Goal: Task Accomplishment & Management: Manage account settings

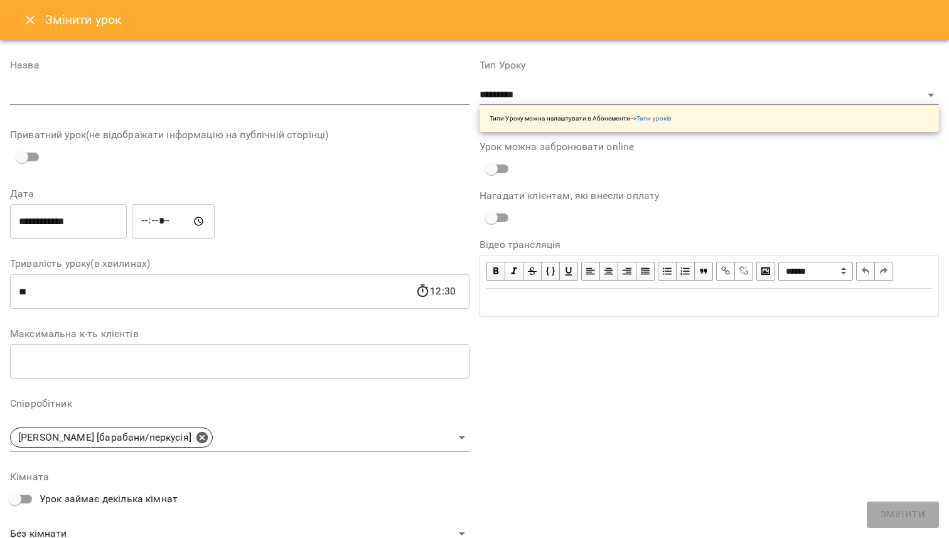
click at [18, 20] on button "Close" at bounding box center [30, 20] width 30 height 30
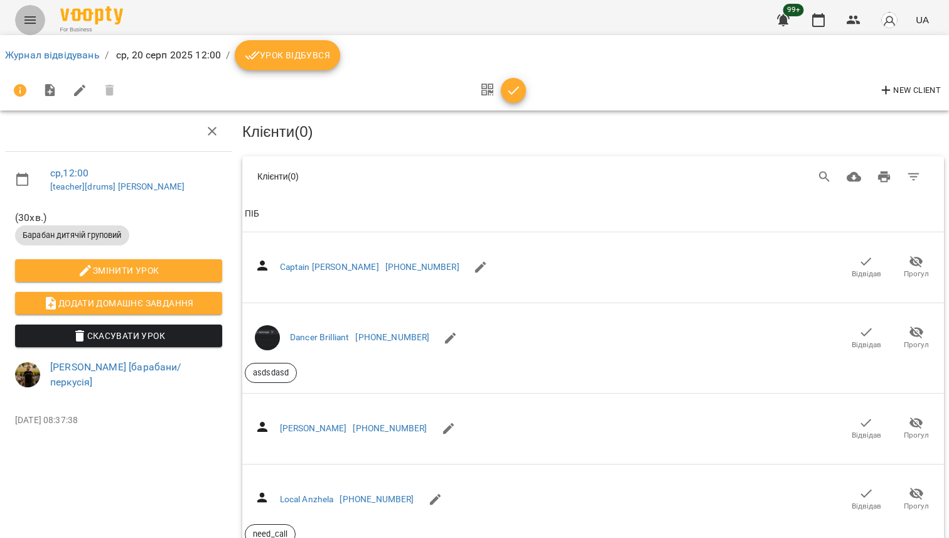
click at [28, 18] on icon "Menu" at bounding box center [30, 20] width 15 height 15
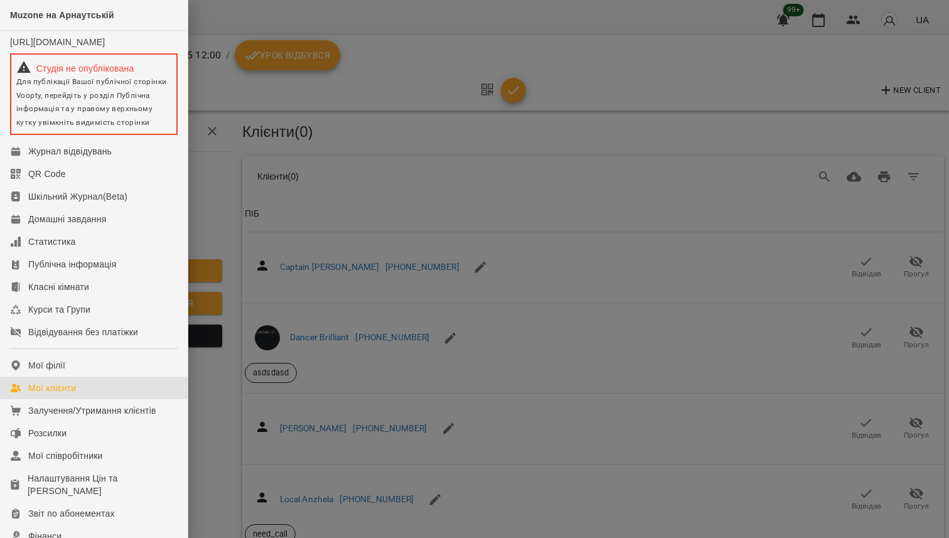
click at [67, 394] on div "Мої клієнти" at bounding box center [52, 388] width 48 height 13
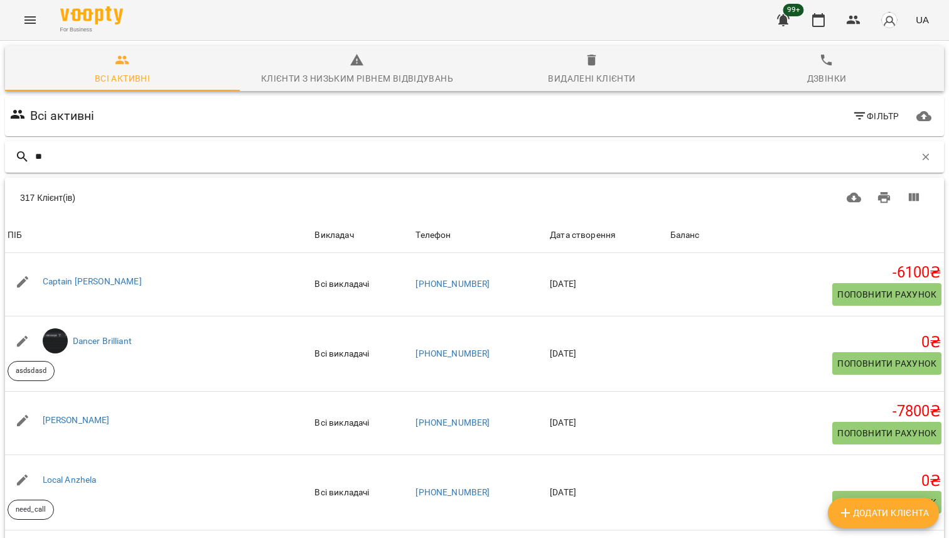
type input "*"
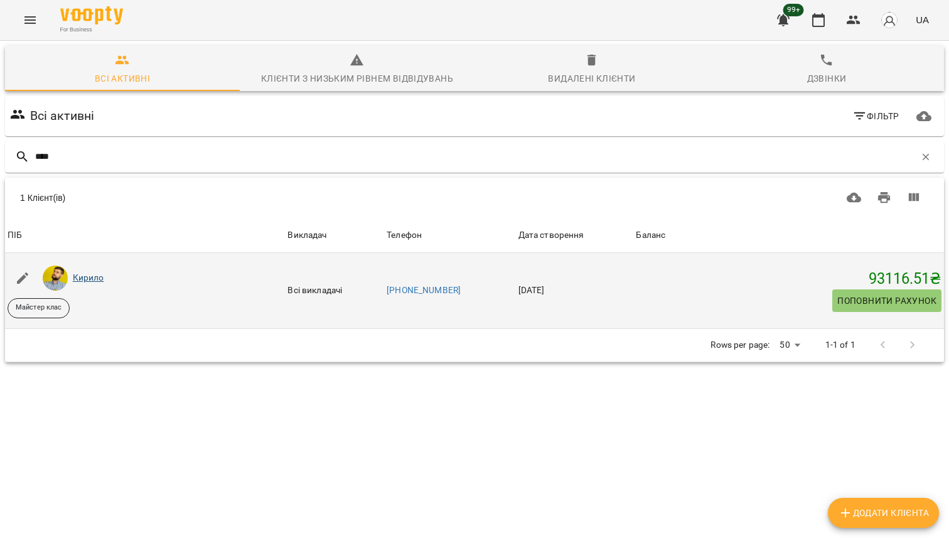
type input "****"
click at [91, 277] on link "Кирило" at bounding box center [88, 278] width 31 height 10
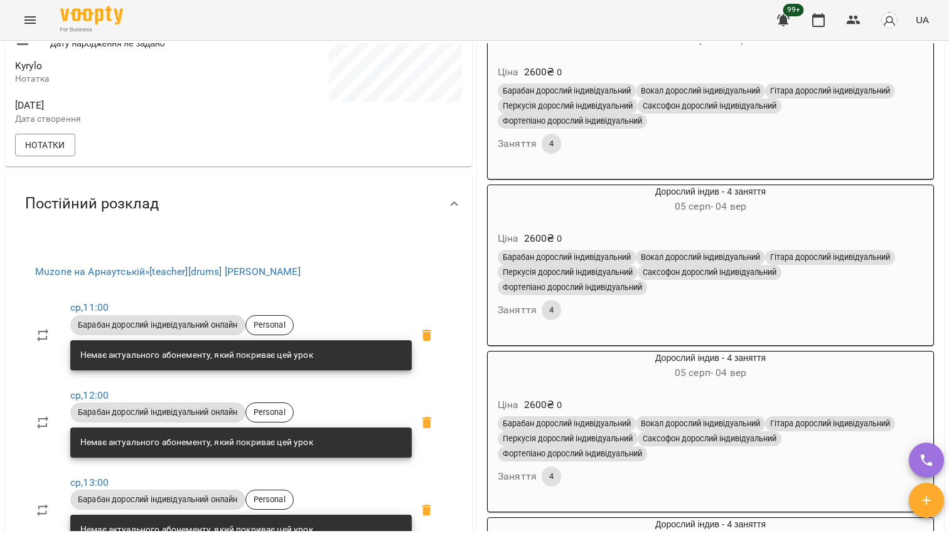
scroll to position [514, 0]
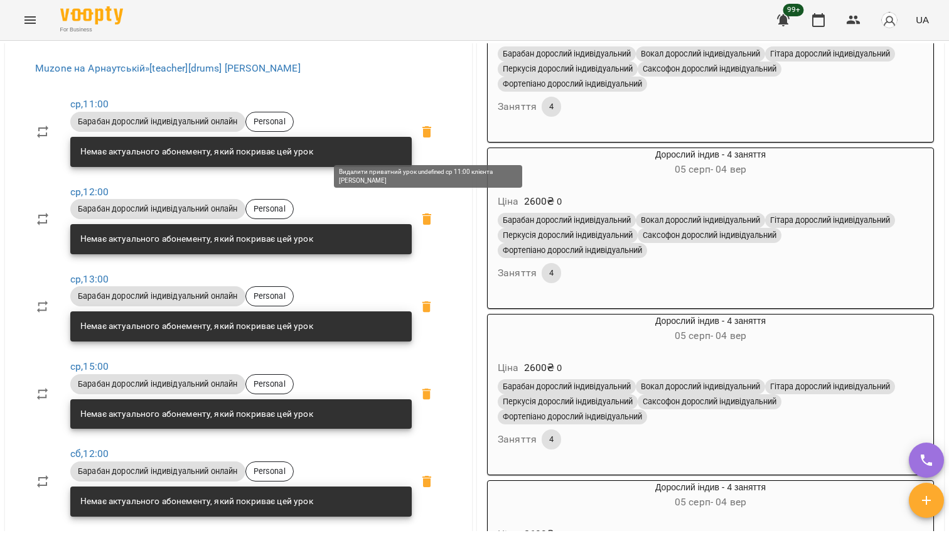
click at [426, 138] on icon at bounding box center [427, 131] width 9 height 11
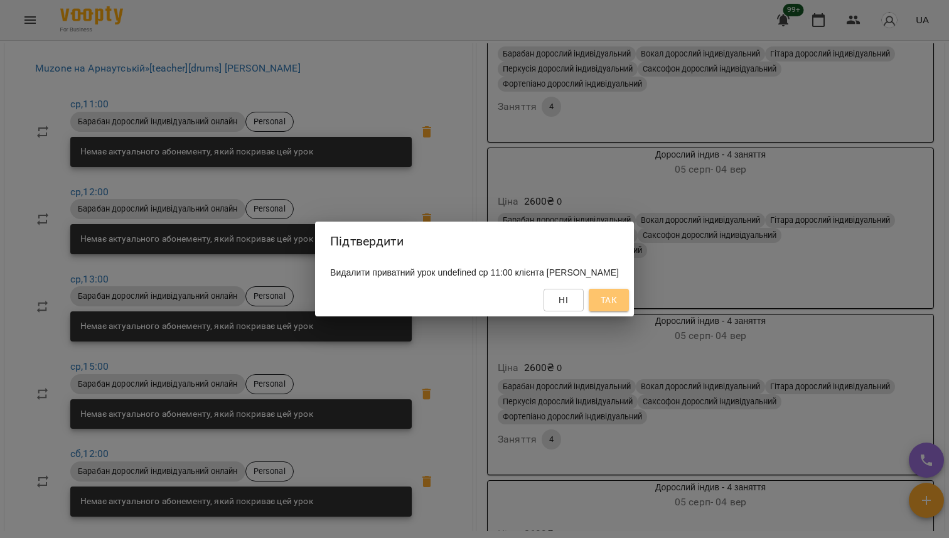
click at [619, 296] on button "Так" at bounding box center [609, 300] width 40 height 23
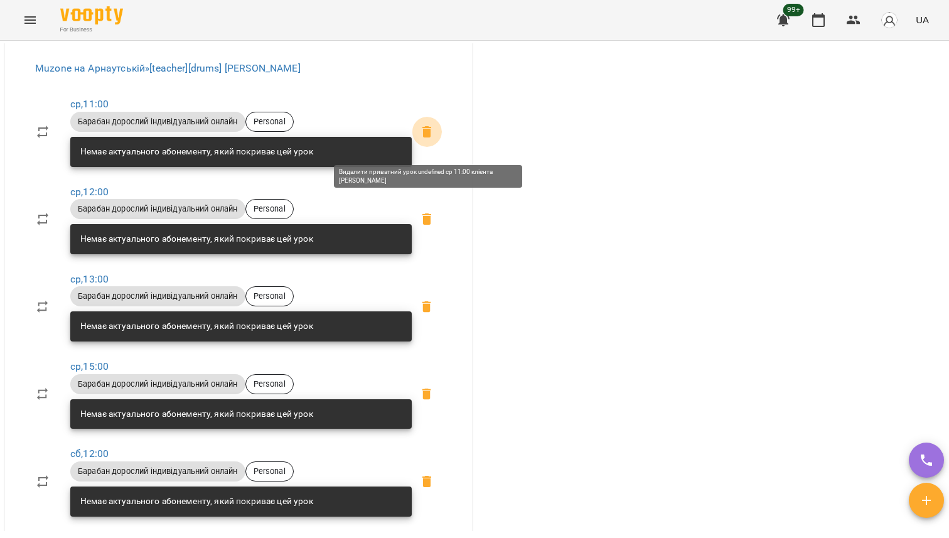
click at [422, 139] on icon at bounding box center [426, 131] width 15 height 15
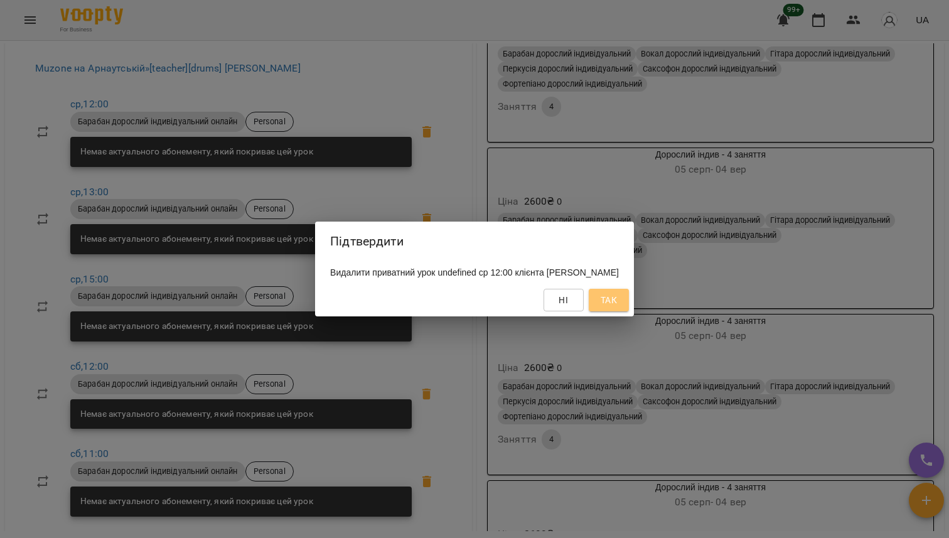
click at [607, 306] on span "Так" at bounding box center [609, 300] width 16 height 15
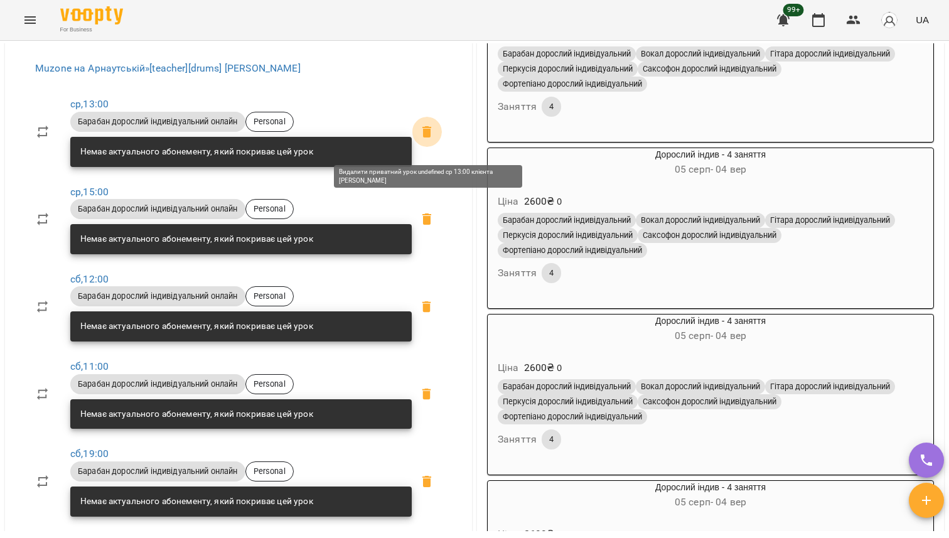
click at [424, 138] on icon at bounding box center [427, 131] width 9 height 11
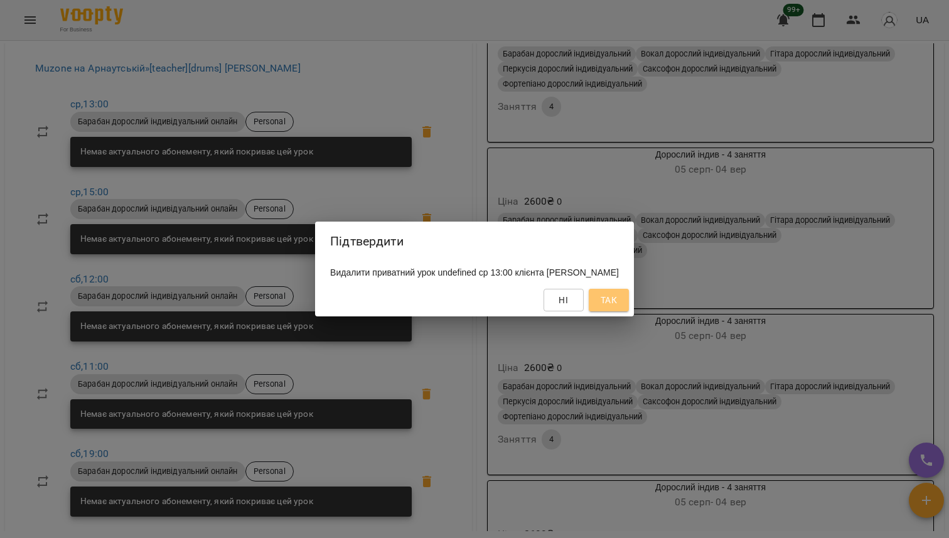
click at [593, 299] on button "Так" at bounding box center [609, 300] width 40 height 23
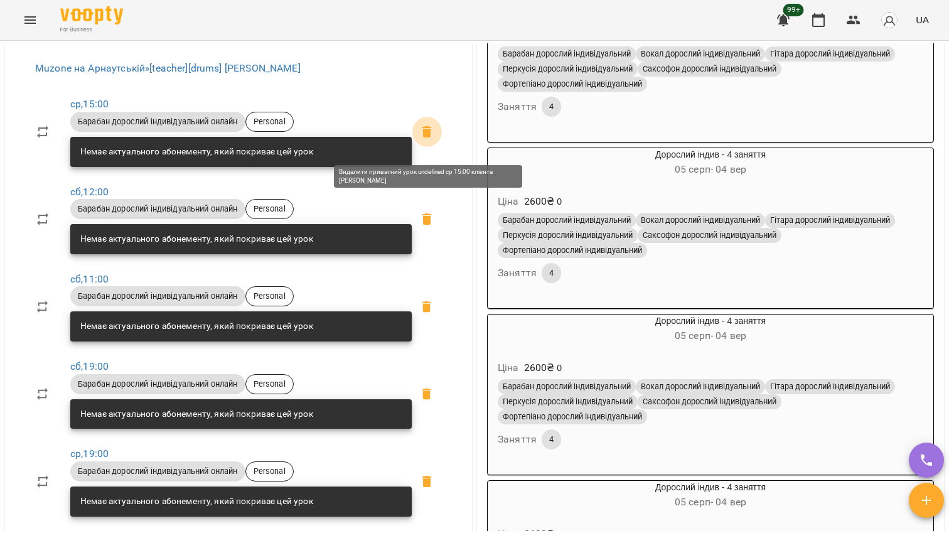
click at [424, 138] on icon at bounding box center [427, 131] width 9 height 11
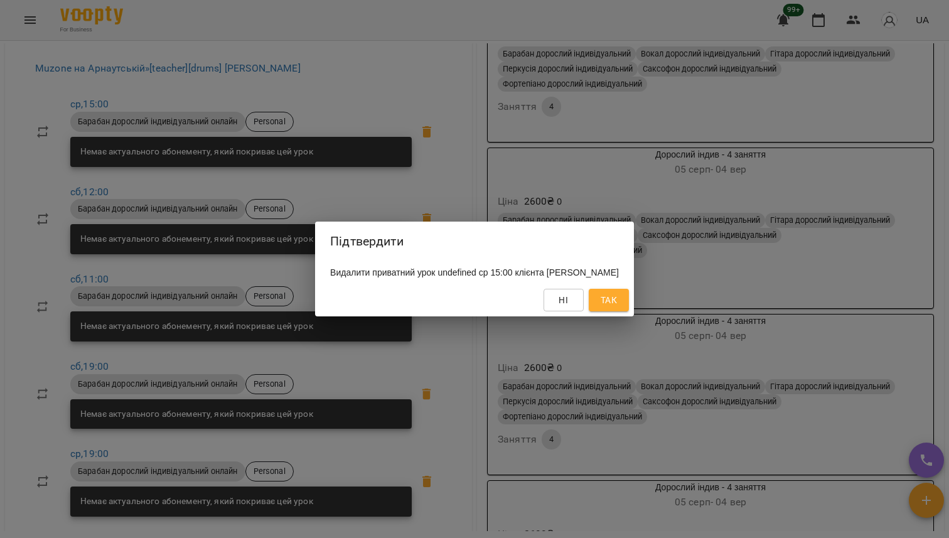
click at [603, 306] on span "Так" at bounding box center [609, 300] width 16 height 15
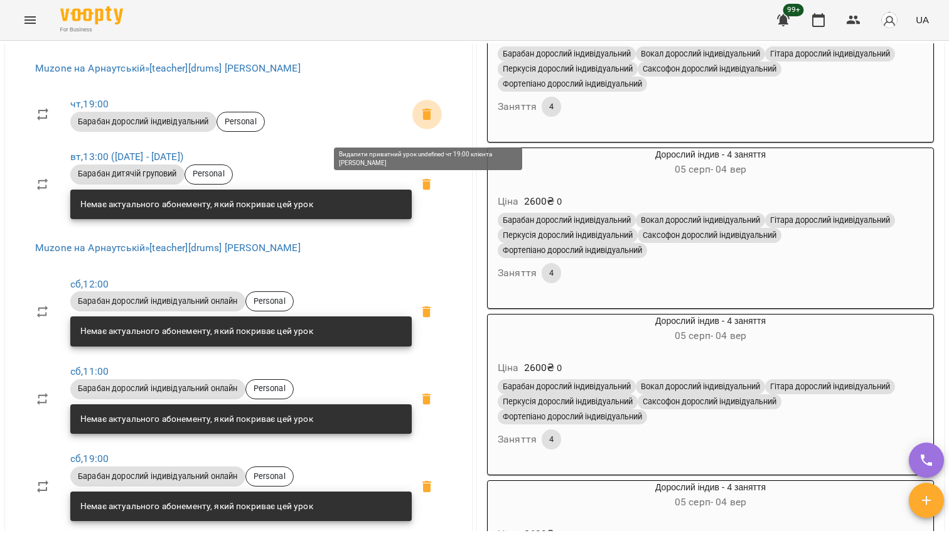
click at [427, 129] on span at bounding box center [427, 114] width 30 height 30
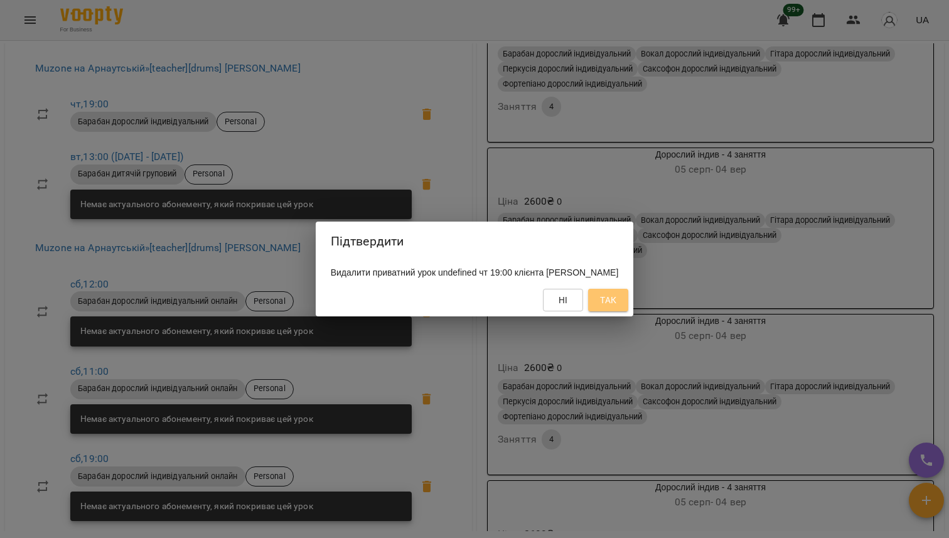
click at [607, 293] on span "Так" at bounding box center [608, 300] width 16 height 15
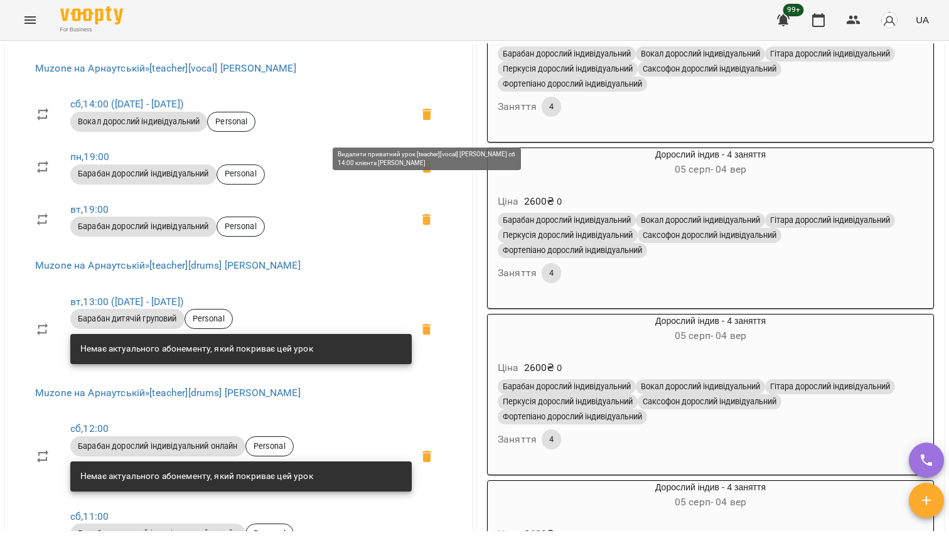
click at [426, 120] on icon at bounding box center [427, 114] width 9 height 11
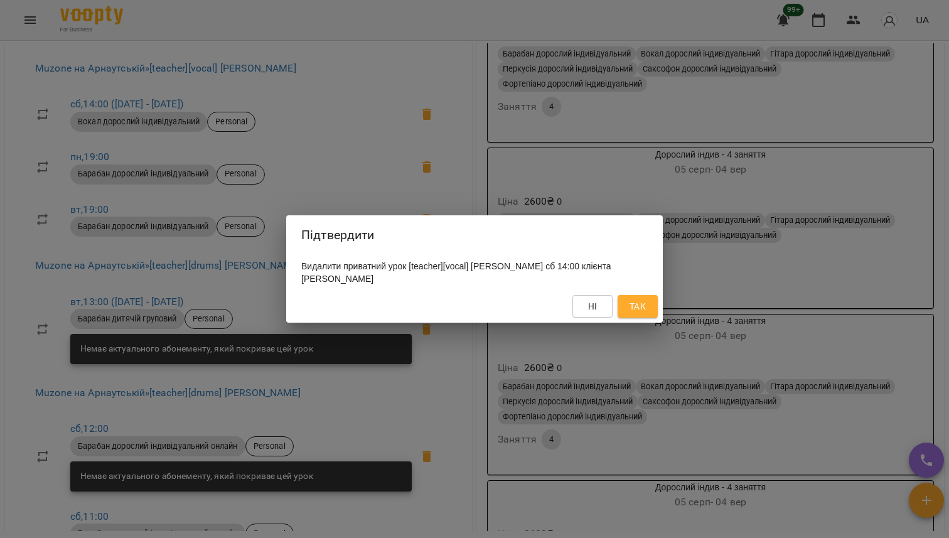
click at [636, 302] on span "Так" at bounding box center [638, 306] width 16 height 15
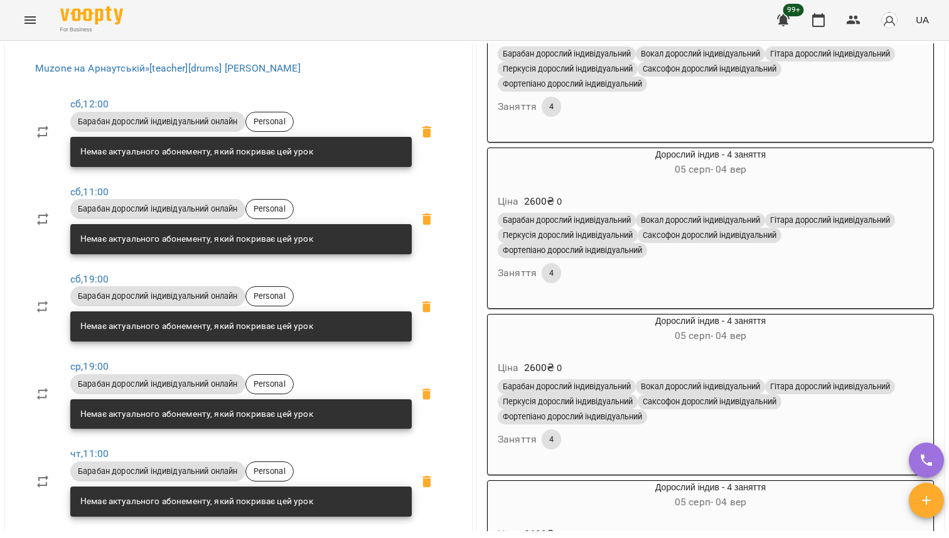
click at [430, 138] on icon at bounding box center [427, 131] width 9 height 11
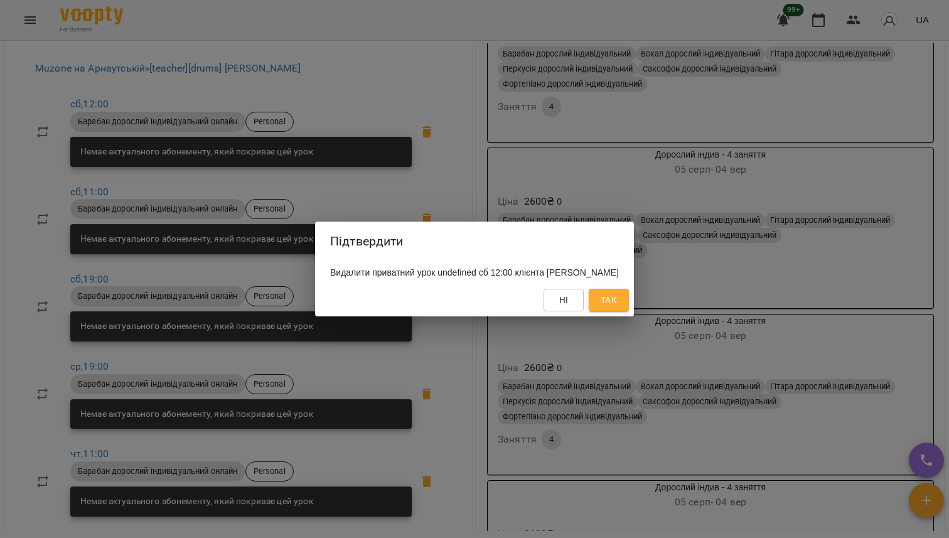
click at [611, 313] on div "Ні Так" at bounding box center [474, 300] width 319 height 33
click at [605, 296] on span "Так" at bounding box center [609, 300] width 16 height 15
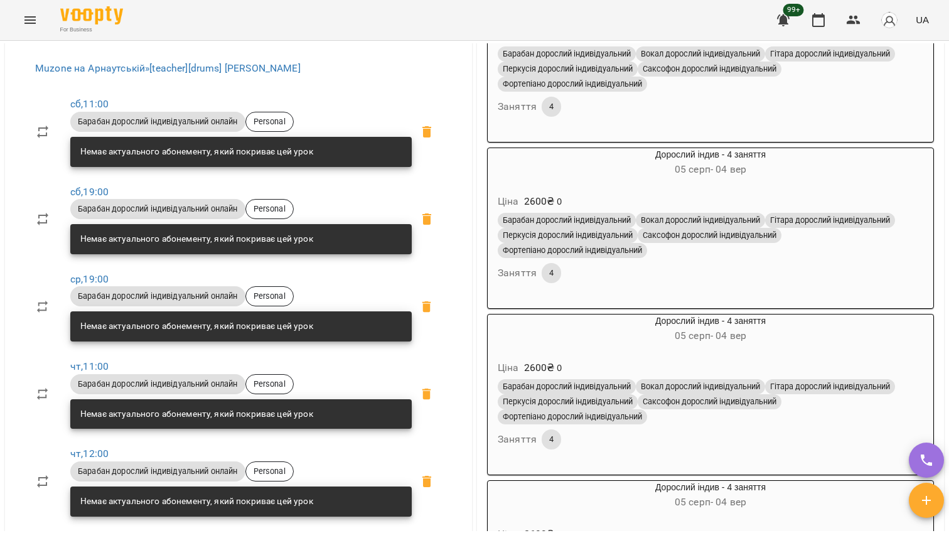
click at [424, 138] on icon at bounding box center [427, 131] width 9 height 11
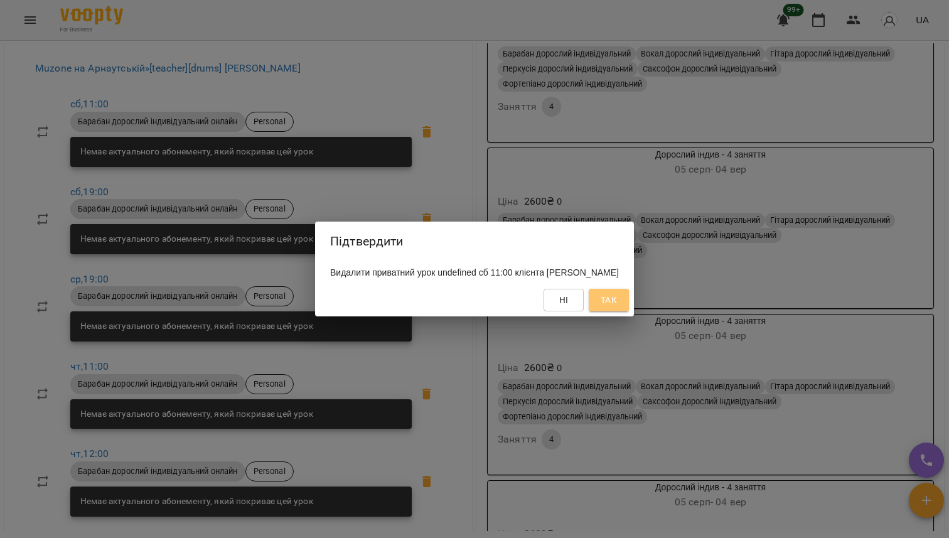
click at [614, 308] on button "Так" at bounding box center [609, 300] width 40 height 23
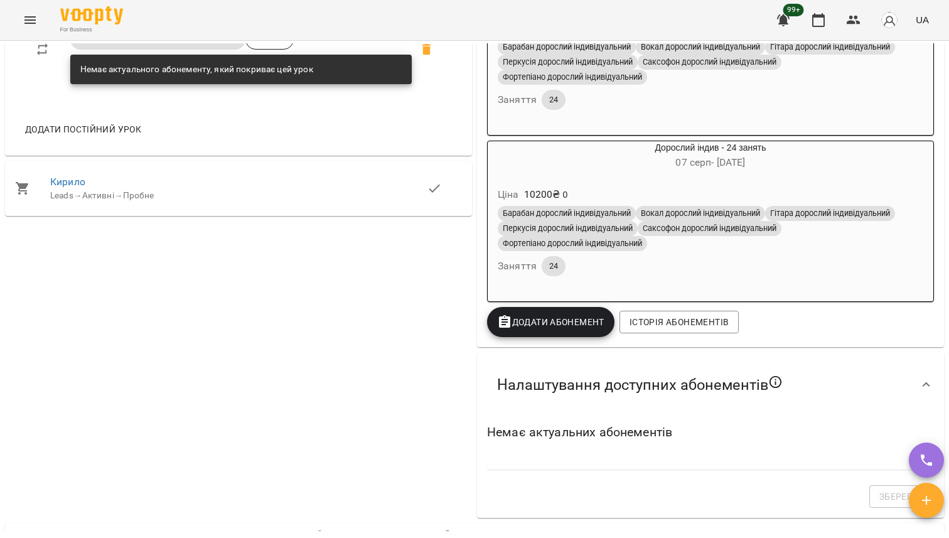
scroll to position [1501, 0]
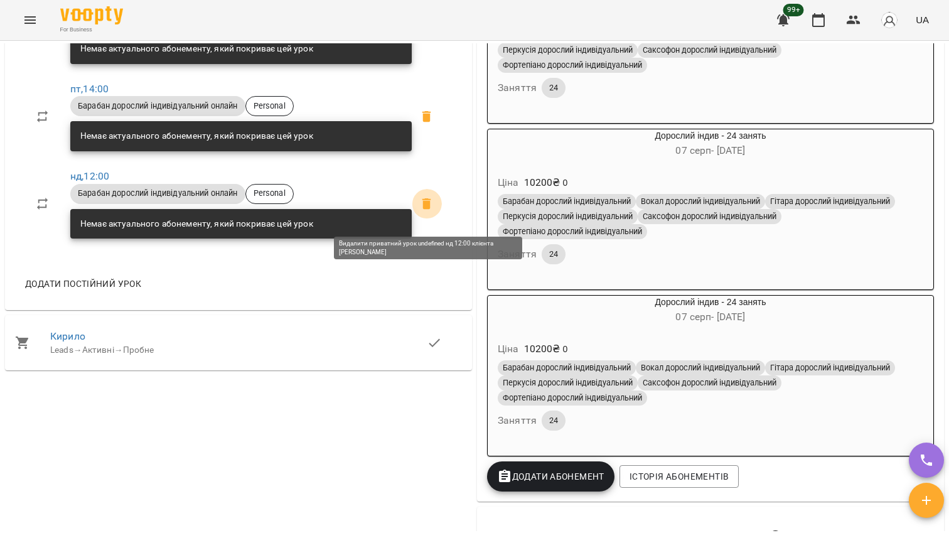
click at [428, 212] on icon at bounding box center [426, 204] width 15 height 15
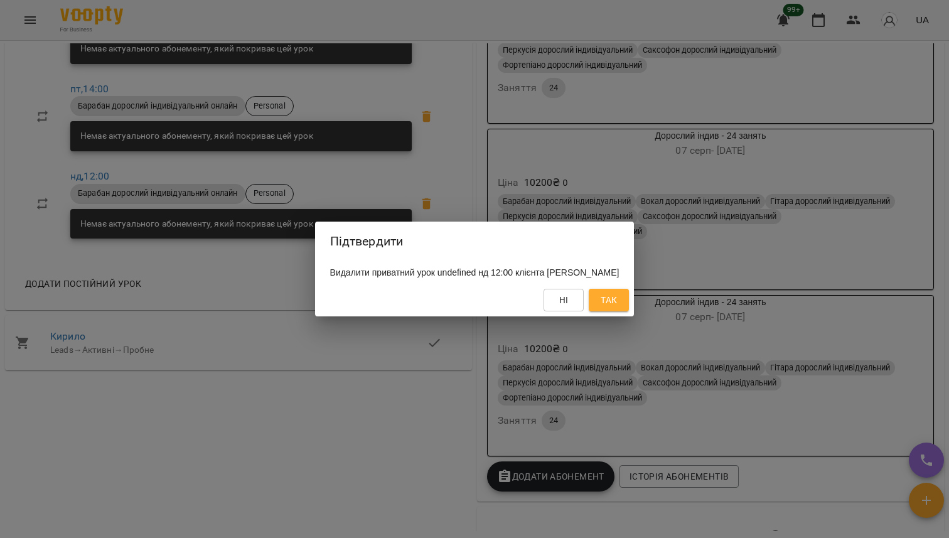
click at [591, 298] on button "Так" at bounding box center [609, 300] width 40 height 23
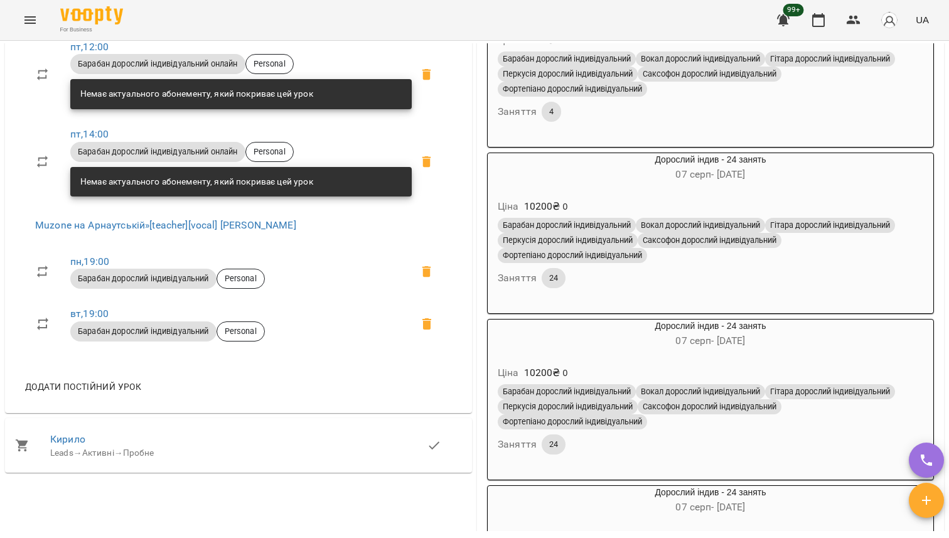
scroll to position [1218, 0]
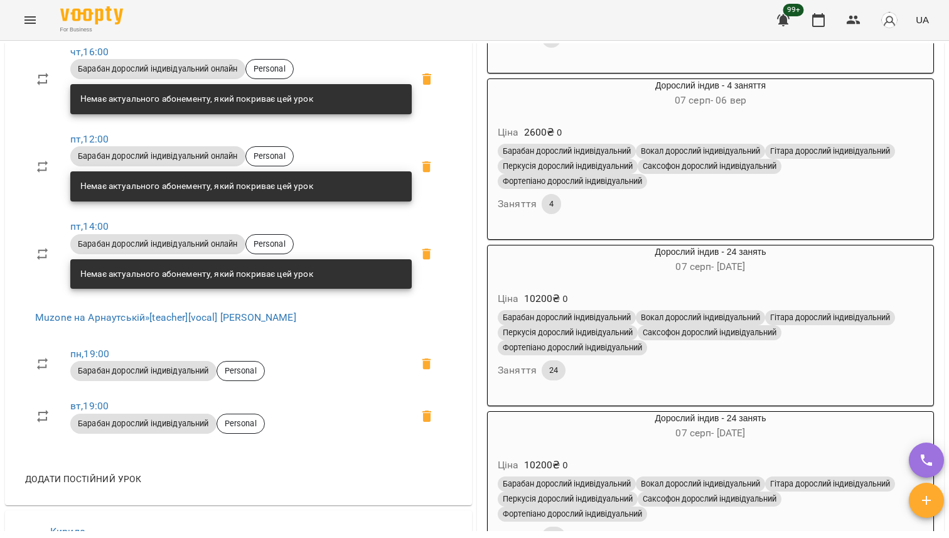
click at [428, 163] on span at bounding box center [427, 167] width 30 height 30
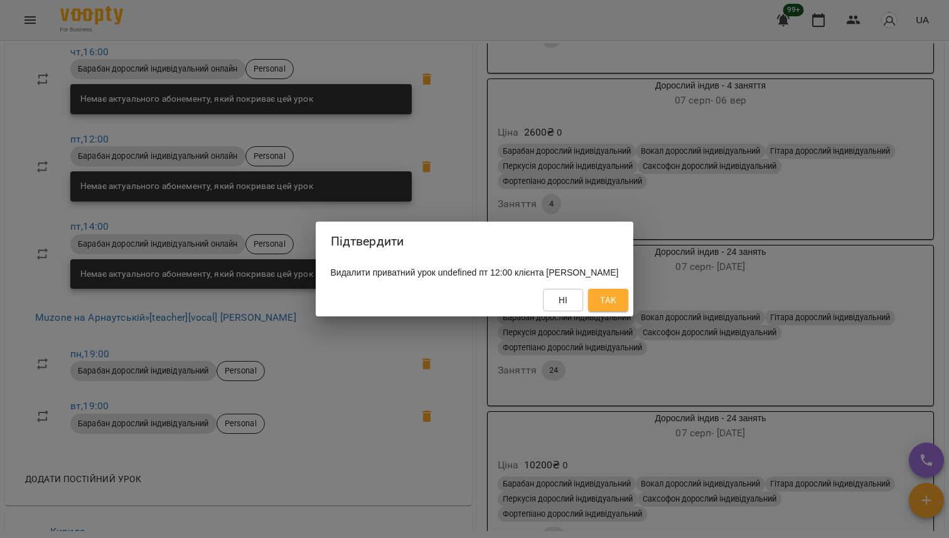
click at [616, 303] on span "Так" at bounding box center [608, 300] width 20 height 15
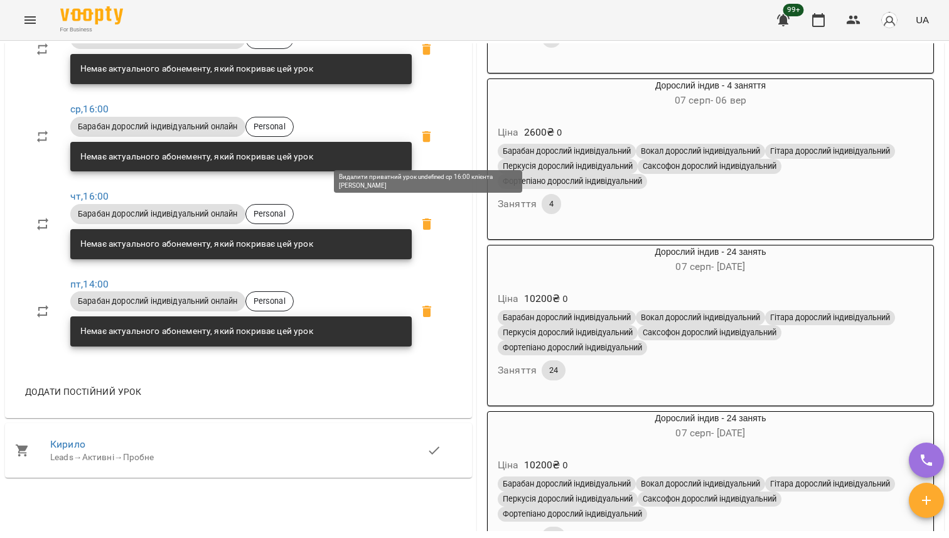
click at [426, 143] on icon at bounding box center [427, 136] width 9 height 11
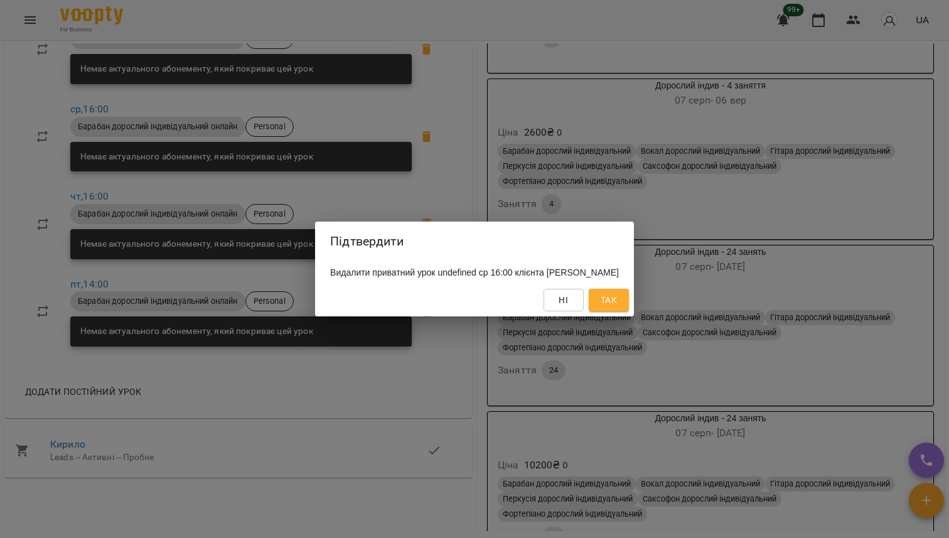
click at [607, 299] on span "Так" at bounding box center [609, 300] width 16 height 15
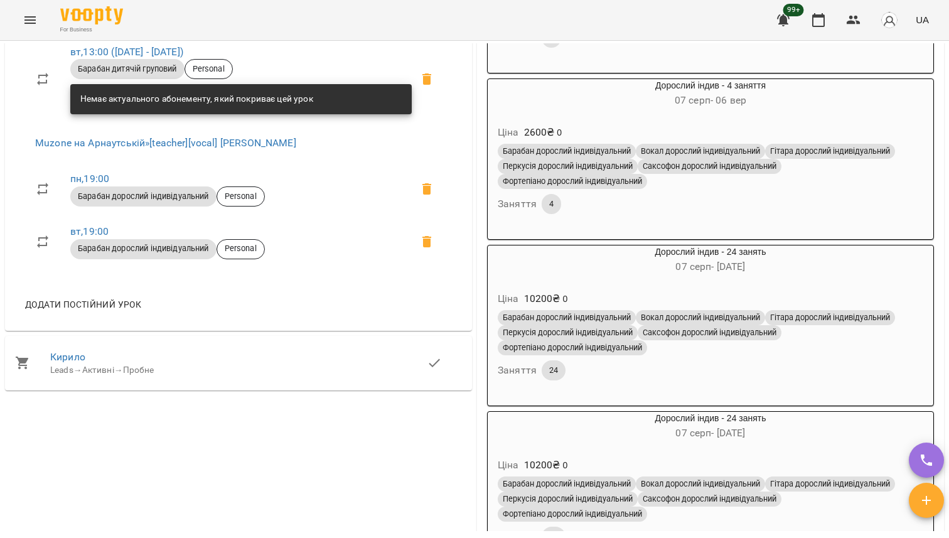
click at [426, 85] on icon at bounding box center [427, 78] width 9 height 11
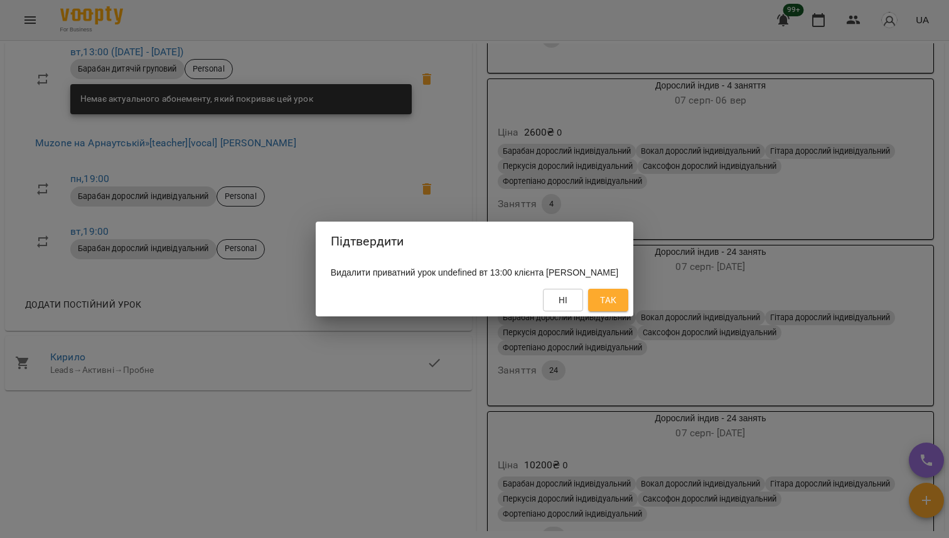
click at [607, 305] on span "Так" at bounding box center [608, 300] width 16 height 15
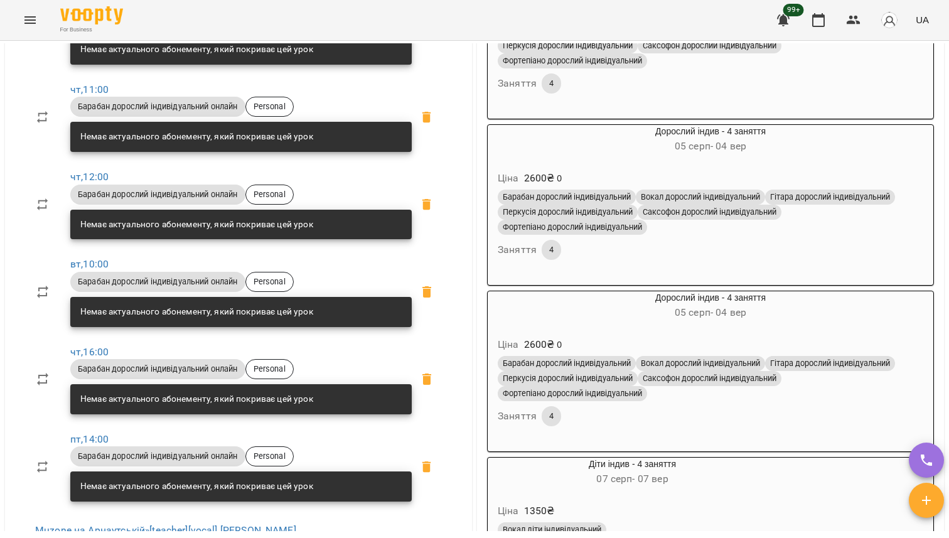
scroll to position [694, 0]
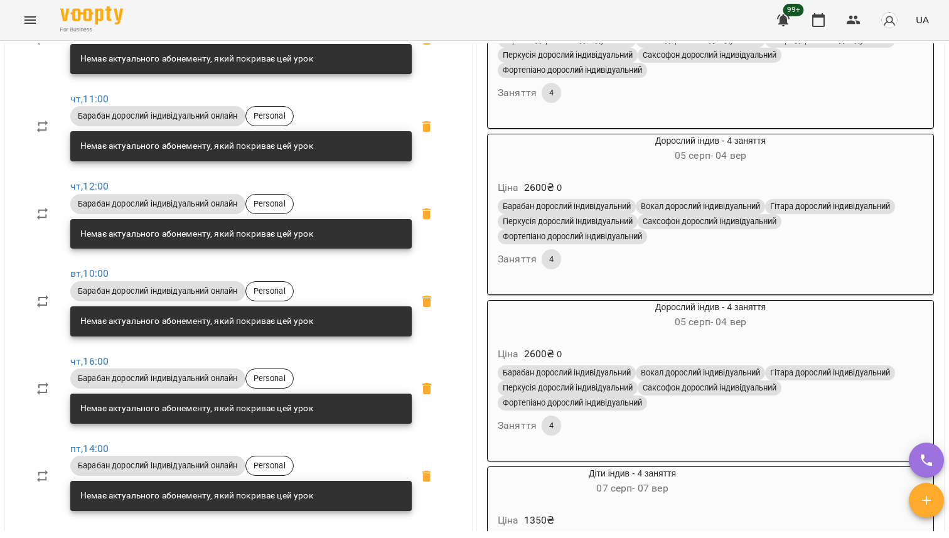
click at [436, 217] on span at bounding box center [427, 214] width 30 height 30
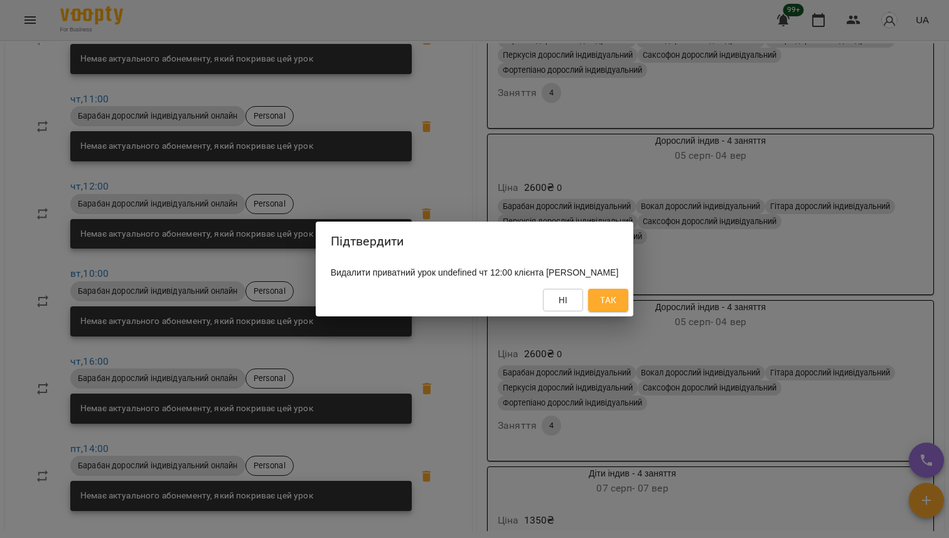
click at [595, 296] on button "Так" at bounding box center [608, 300] width 40 height 23
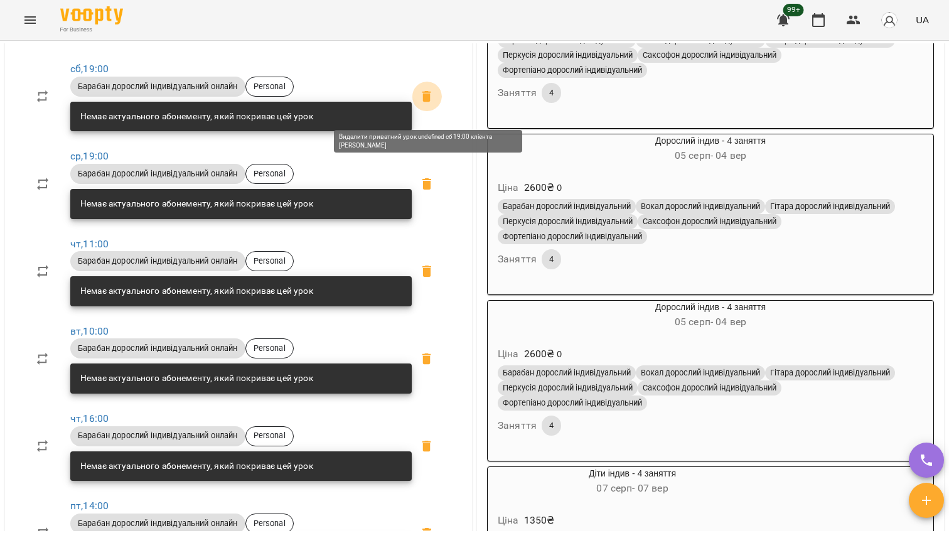
click at [431, 100] on icon at bounding box center [426, 96] width 15 height 15
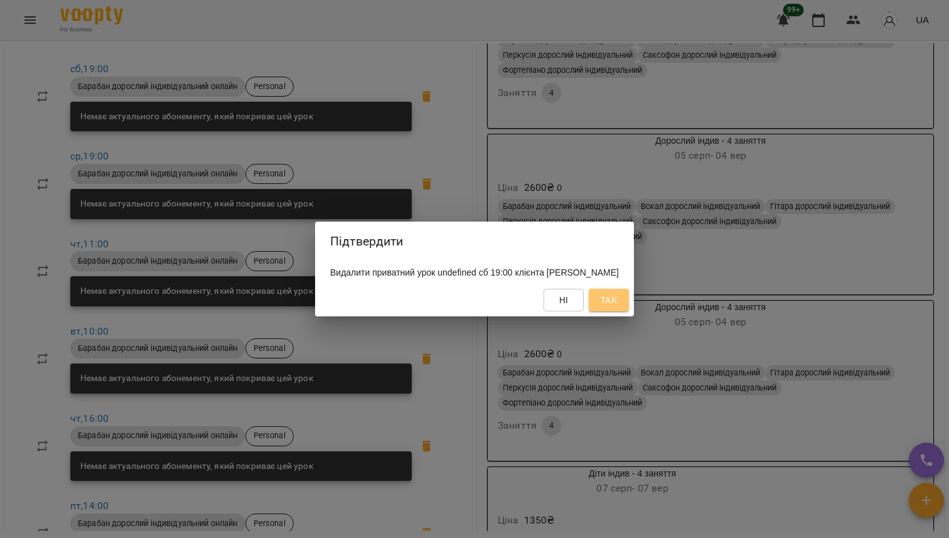
click at [599, 295] on span "Так" at bounding box center [609, 300] width 20 height 15
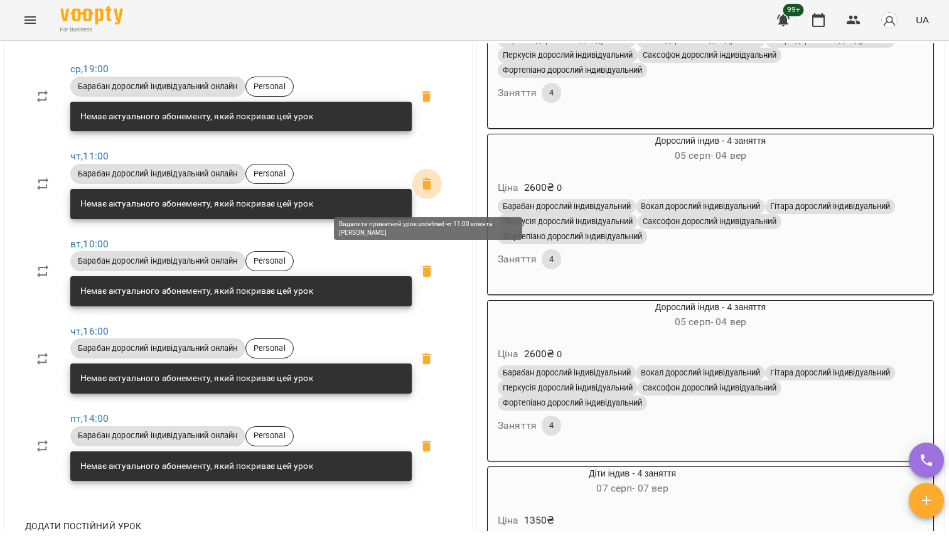
click at [424, 190] on icon at bounding box center [427, 183] width 9 height 11
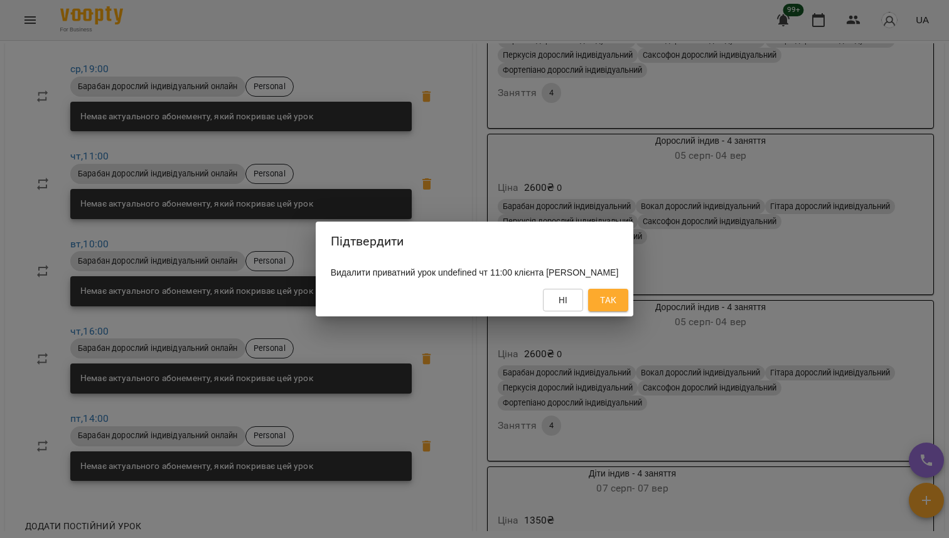
click at [586, 290] on div "Ні Так" at bounding box center [475, 300] width 318 height 33
click at [592, 293] on button "Так" at bounding box center [608, 300] width 40 height 23
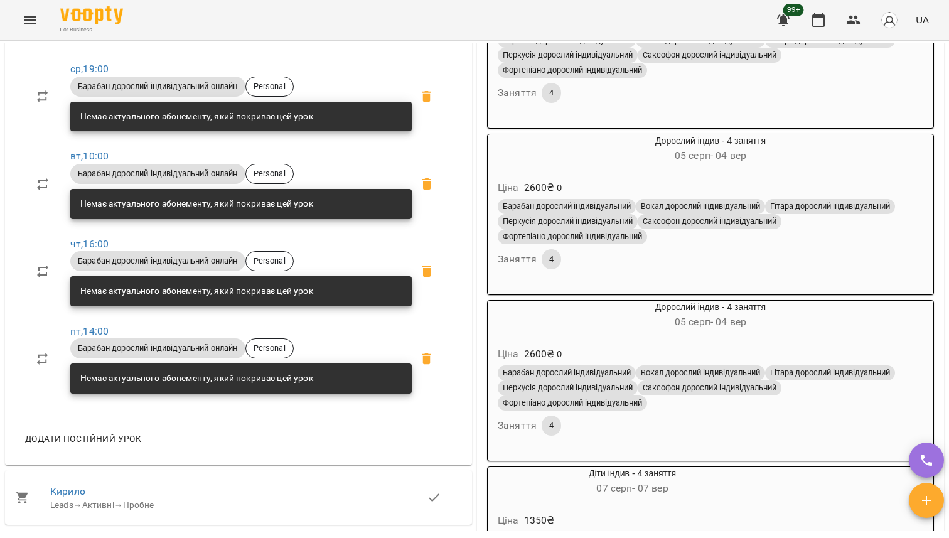
click at [429, 190] on icon at bounding box center [427, 183] width 9 height 11
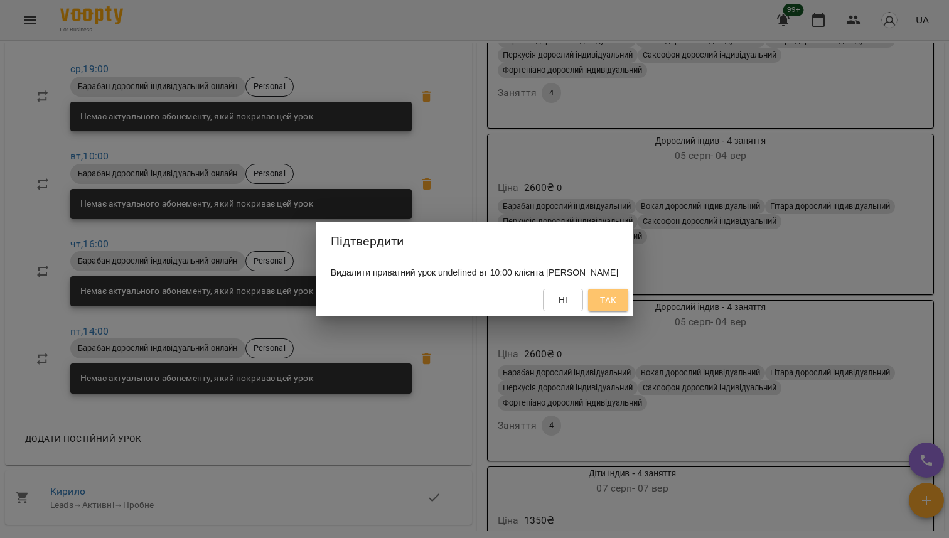
click at [615, 303] on span "Так" at bounding box center [608, 300] width 20 height 15
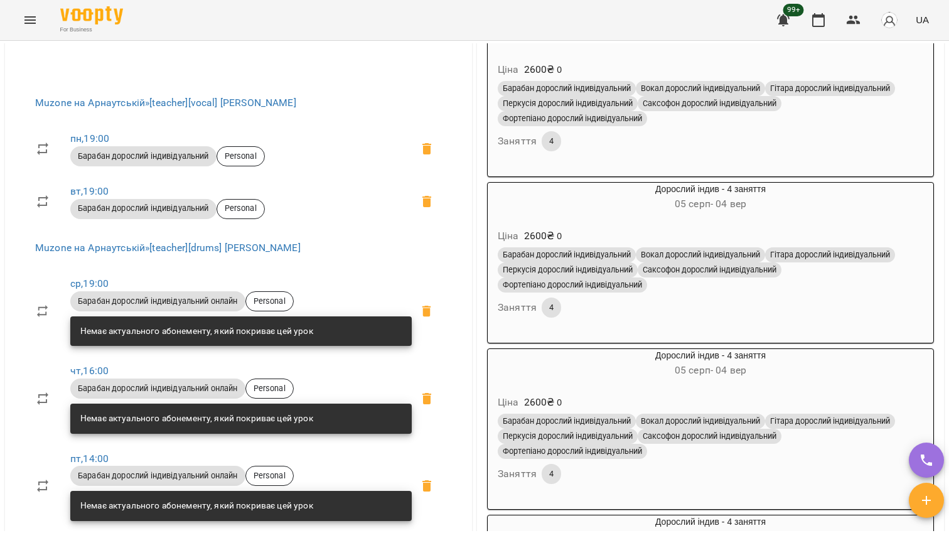
scroll to position [486, 0]
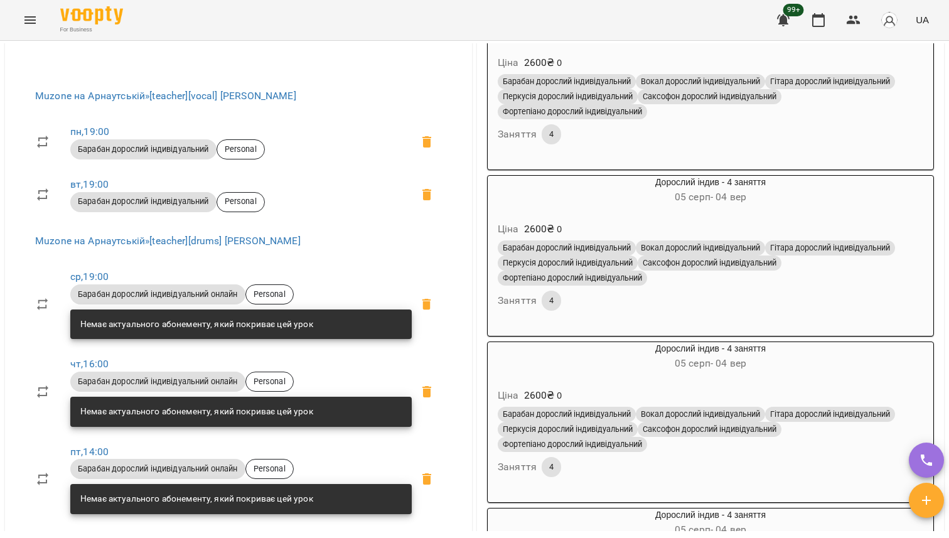
click at [419, 315] on span at bounding box center [427, 304] width 30 height 30
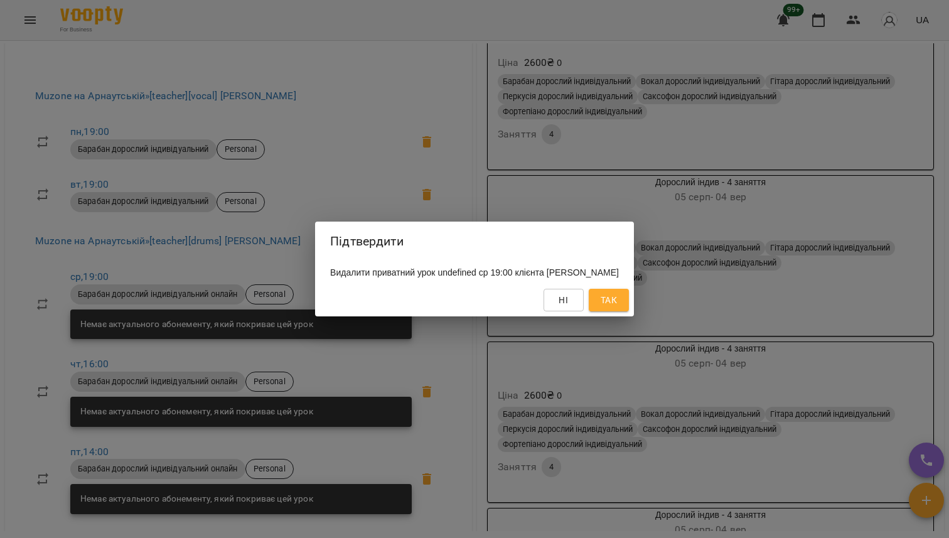
click at [612, 288] on div "Ні Так" at bounding box center [474, 300] width 319 height 33
click at [607, 296] on span "Так" at bounding box center [609, 300] width 16 height 15
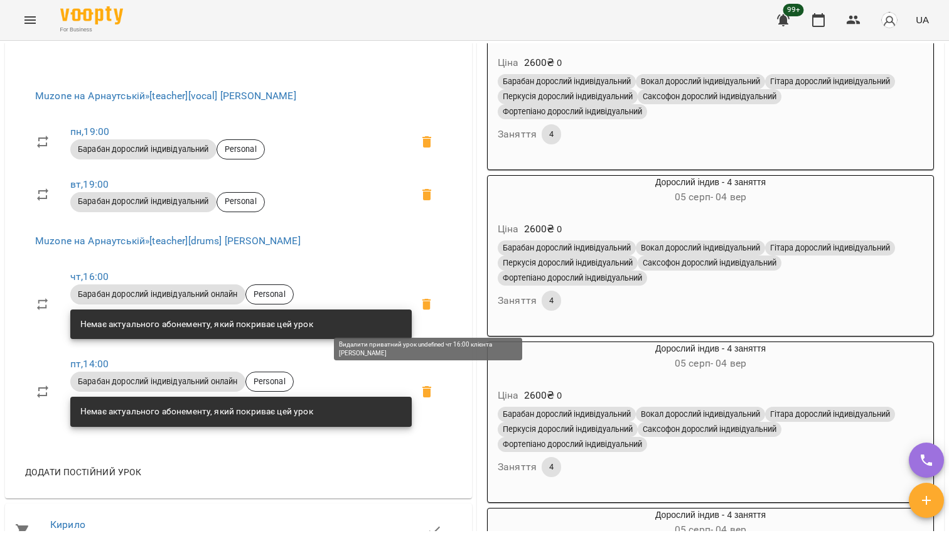
click at [428, 311] on icon at bounding box center [426, 304] width 15 height 15
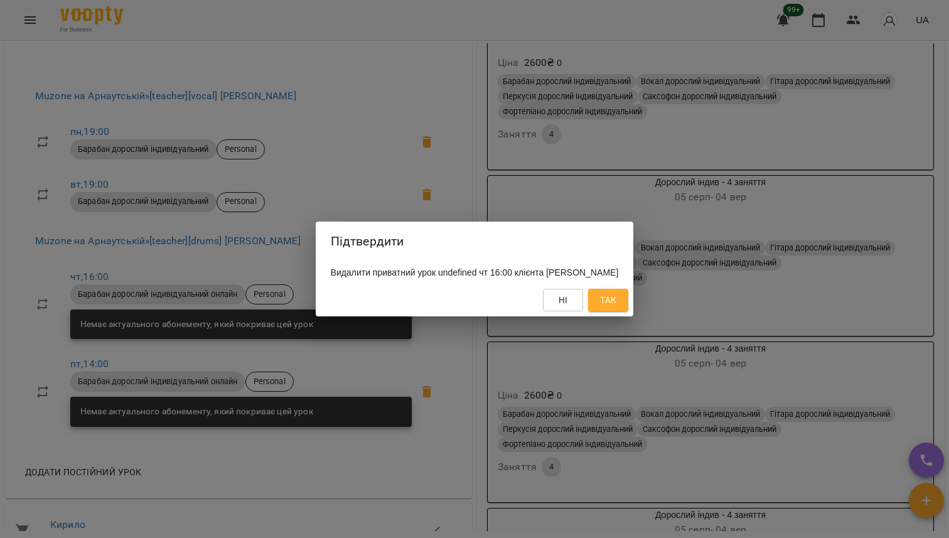
click at [600, 302] on span "Так" at bounding box center [608, 300] width 16 height 15
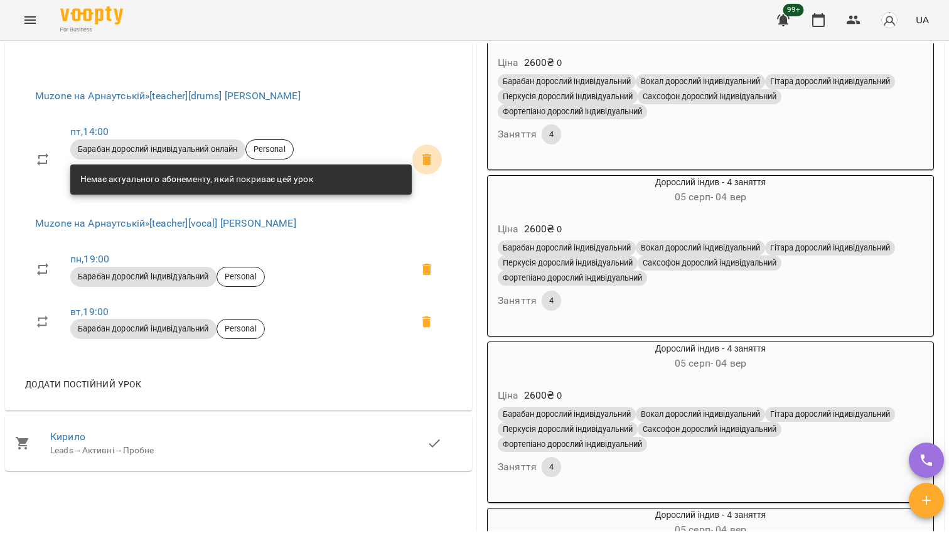
click at [428, 165] on icon at bounding box center [426, 159] width 15 height 15
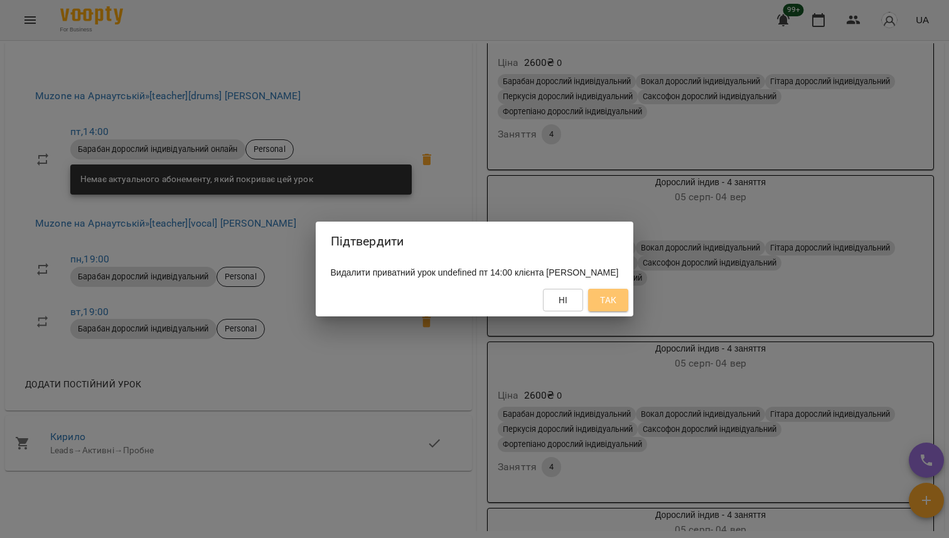
click at [615, 306] on span "Так" at bounding box center [608, 300] width 16 height 15
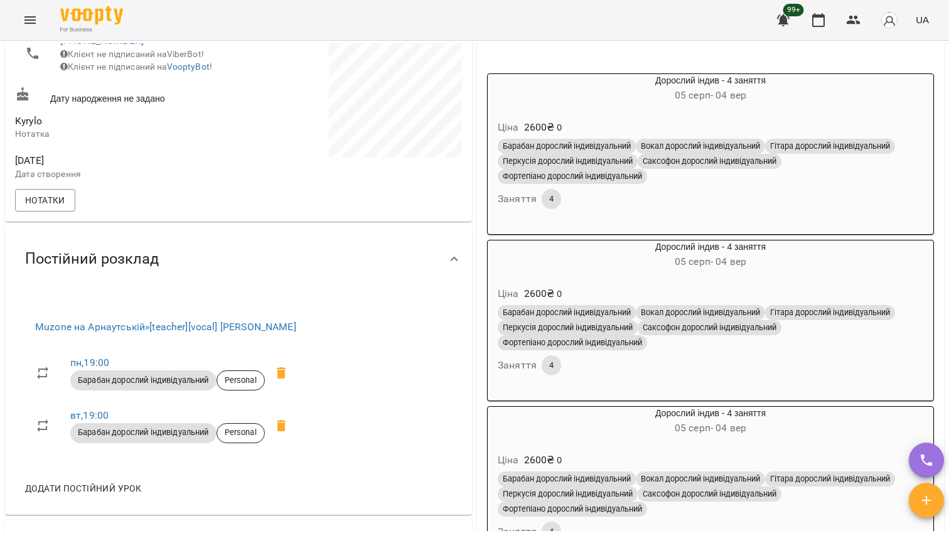
scroll to position [145, 0]
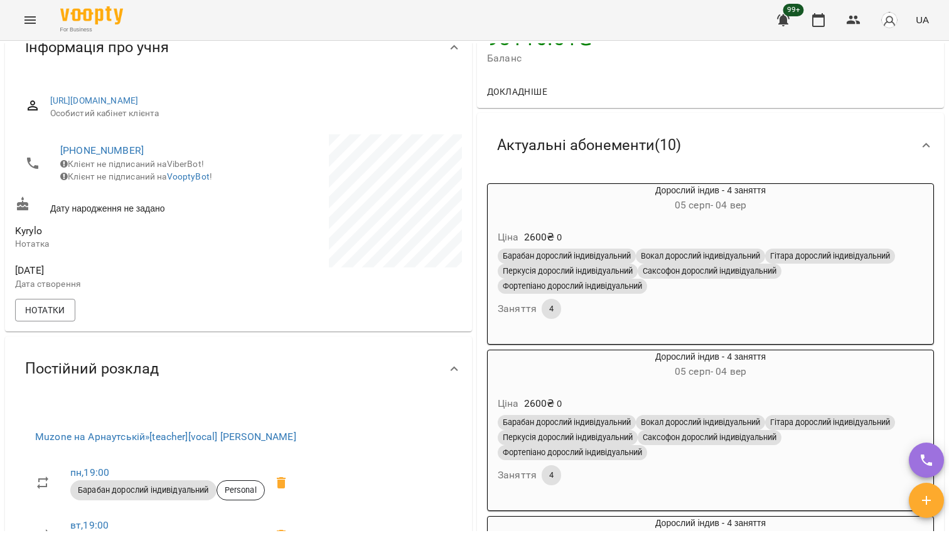
click at [812, 214] on h6 "05 серп - 04 вер" at bounding box center [711, 206] width 446 height 18
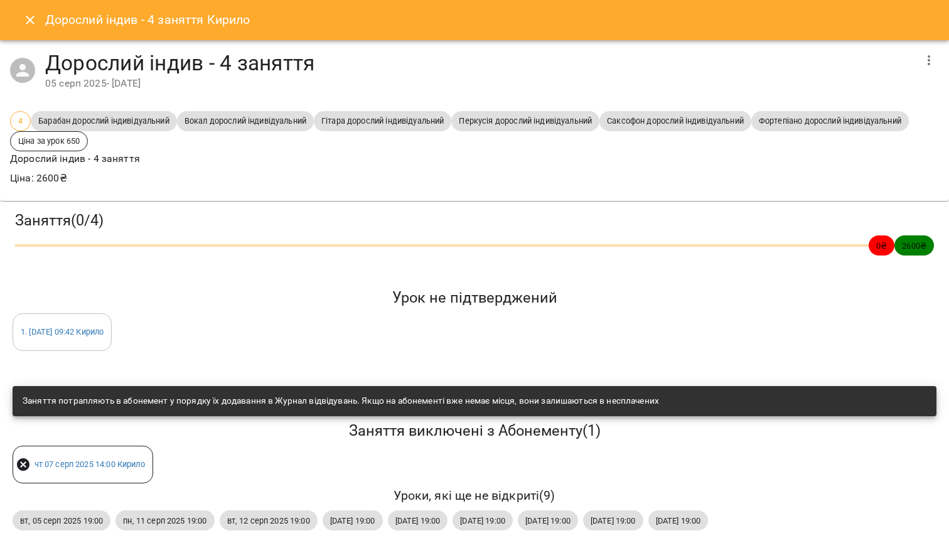
click at [932, 57] on icon "button" at bounding box center [929, 60] width 15 height 15
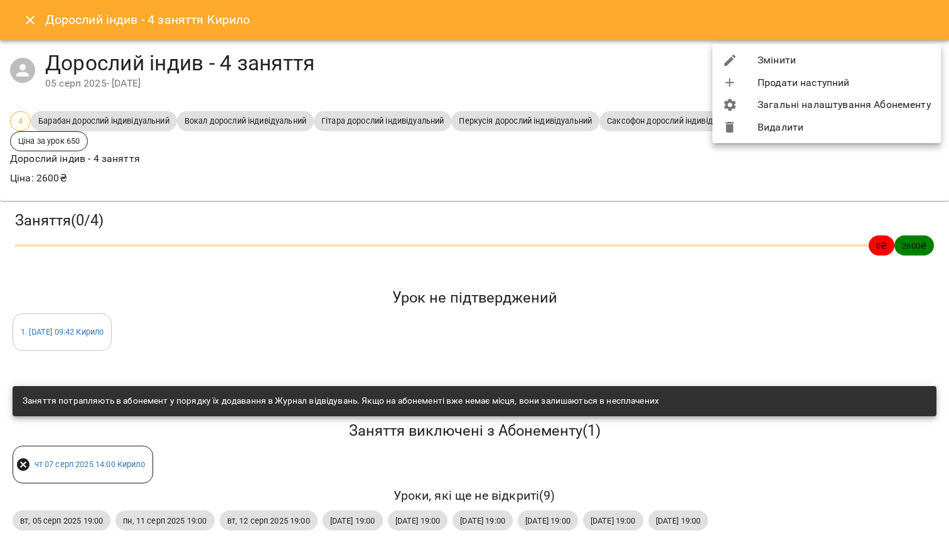
click at [863, 129] on li "Видалити" at bounding box center [827, 127] width 229 height 23
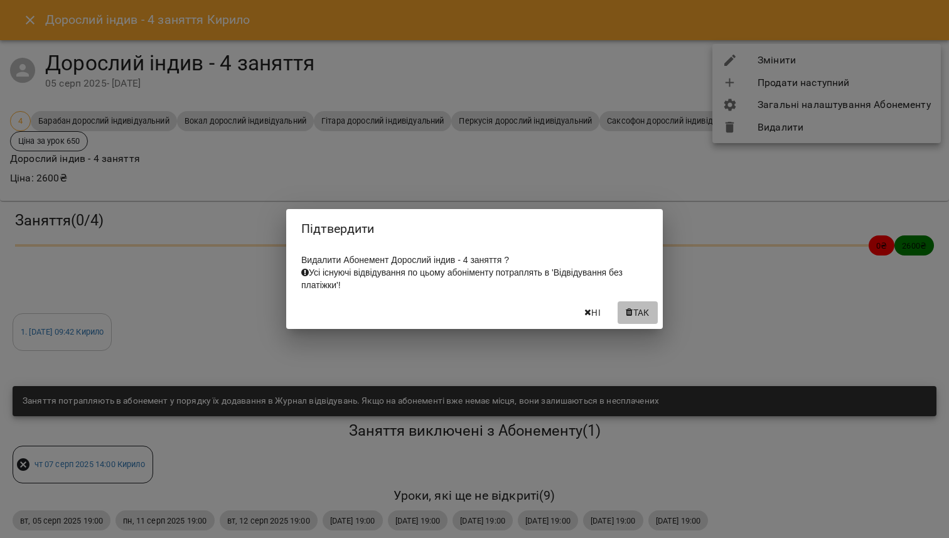
click at [642, 314] on span "Так" at bounding box center [642, 312] width 16 height 15
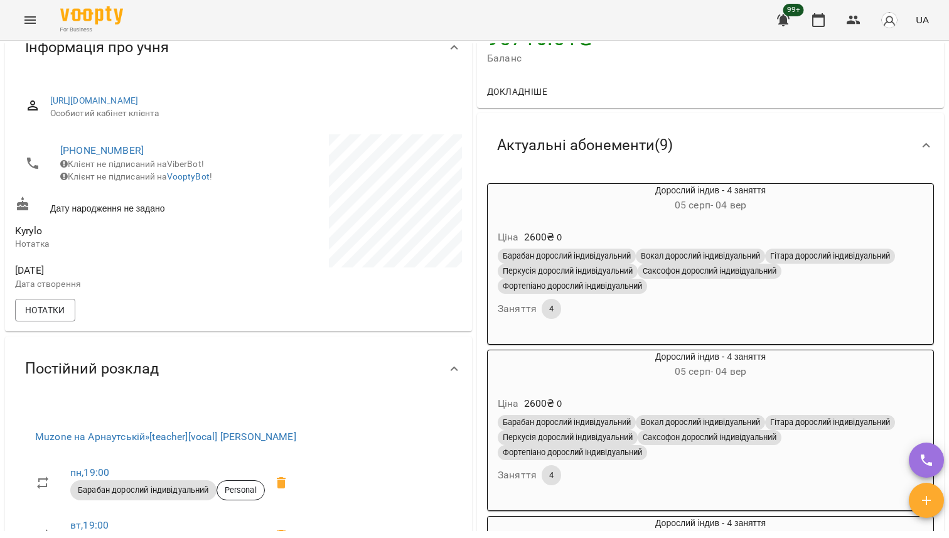
click at [892, 231] on div "Ціна 2600 ₴ 0" at bounding box center [710, 237] width 431 height 23
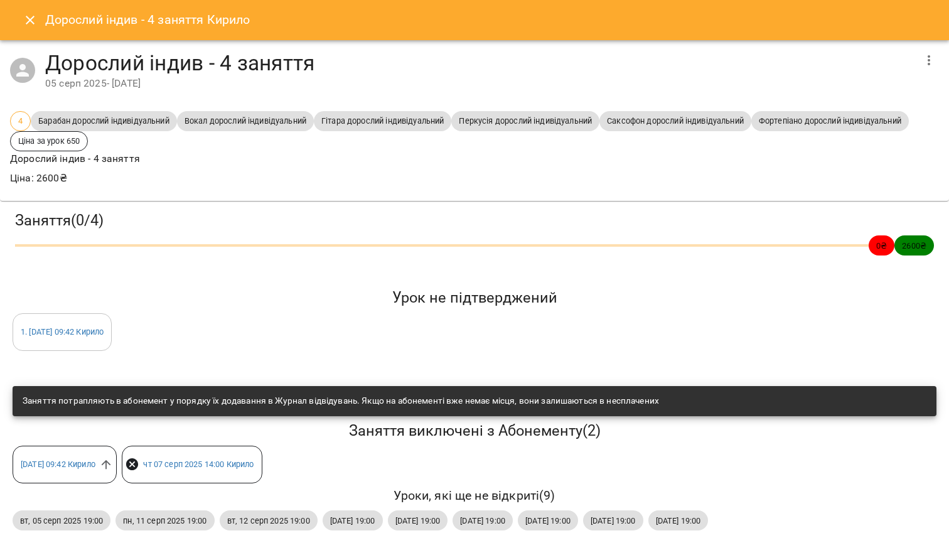
click at [927, 55] on icon "button" at bounding box center [929, 60] width 15 height 15
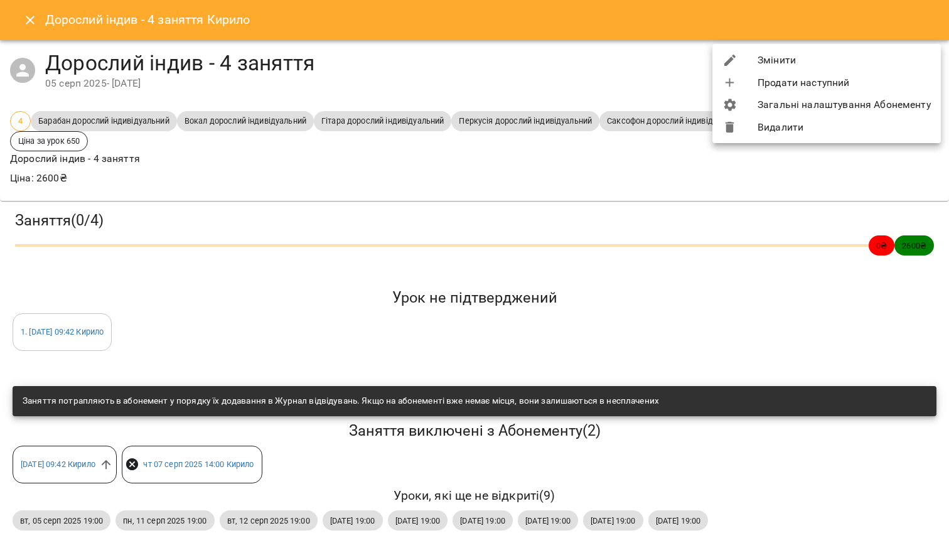
click at [880, 122] on li "Видалити" at bounding box center [827, 127] width 229 height 23
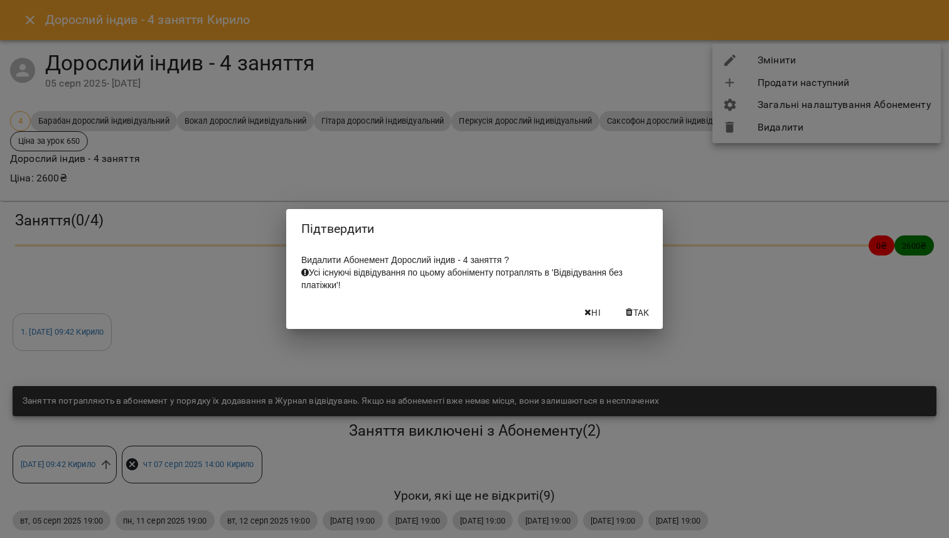
click at [644, 315] on span "Так" at bounding box center [642, 312] width 16 height 15
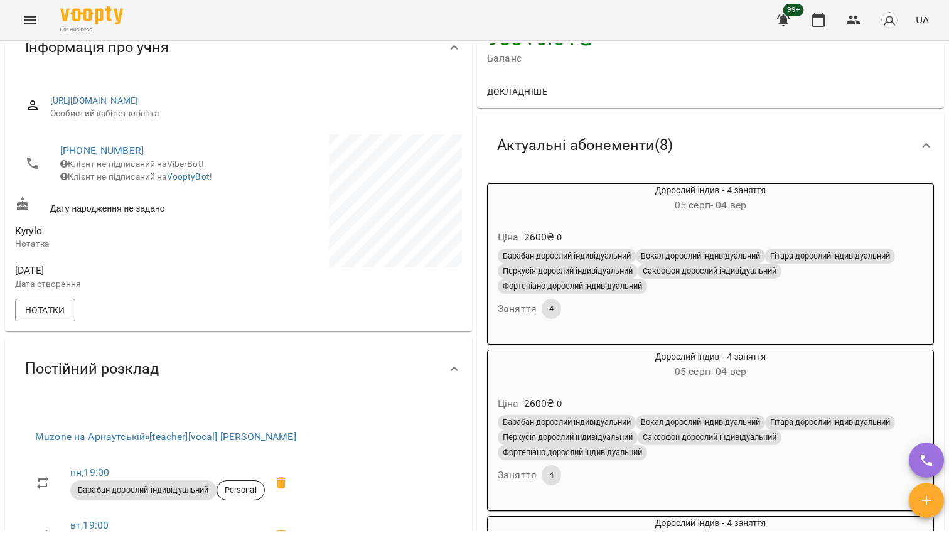
click at [830, 213] on h6 "05 серп - 04 вер" at bounding box center [711, 206] width 446 height 18
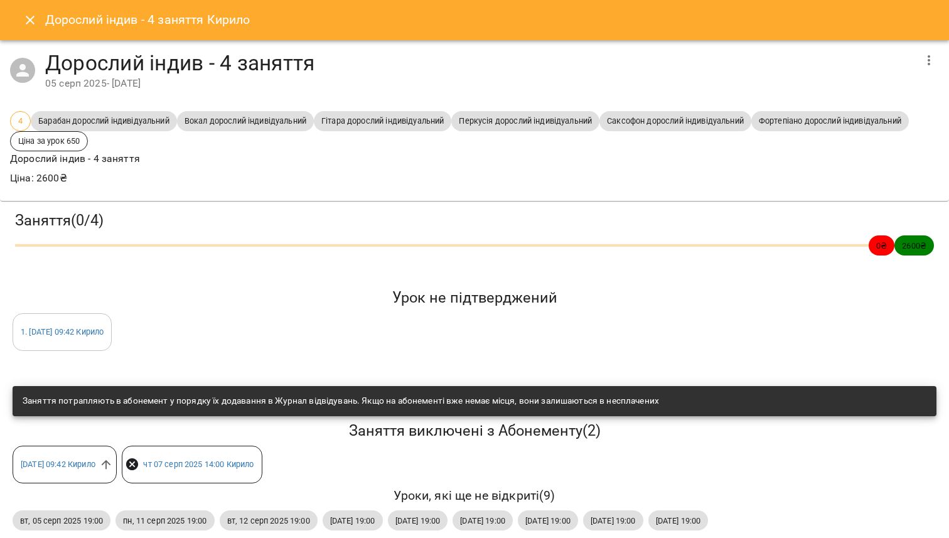
click at [922, 60] on icon "button" at bounding box center [929, 60] width 15 height 15
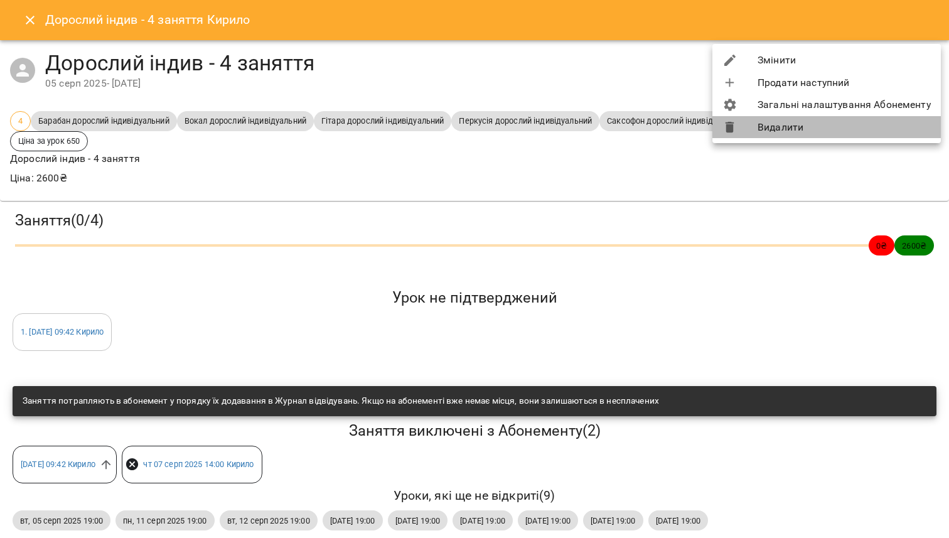
click at [843, 131] on li "Видалити" at bounding box center [827, 127] width 229 height 23
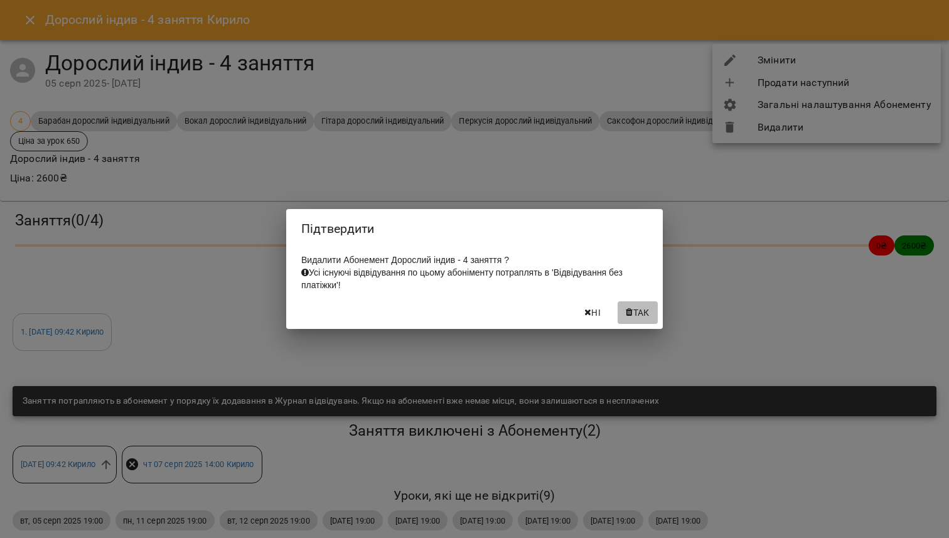
click at [644, 318] on span "Так" at bounding box center [642, 312] width 16 height 15
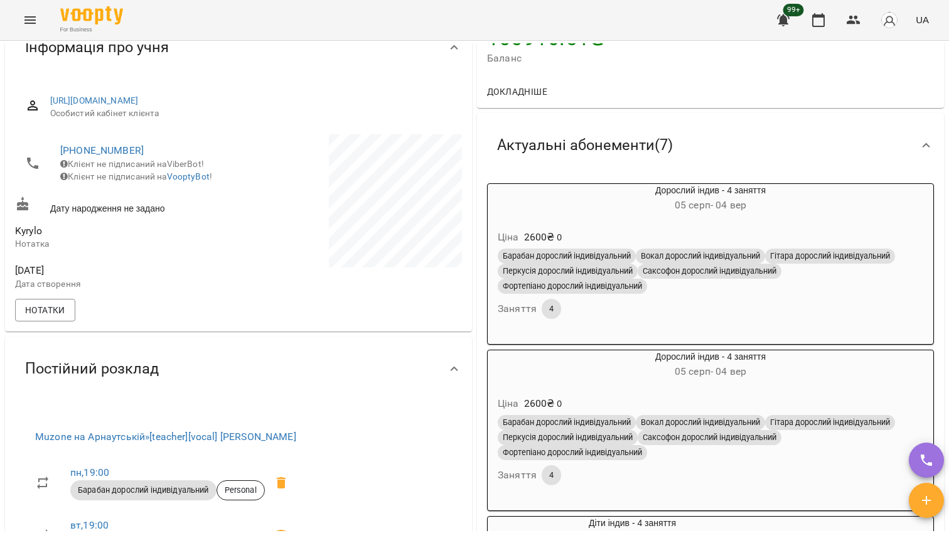
click at [827, 191] on div "Дорослий індив - 4 заняття 05 серп - 04 вер" at bounding box center [711, 199] width 446 height 30
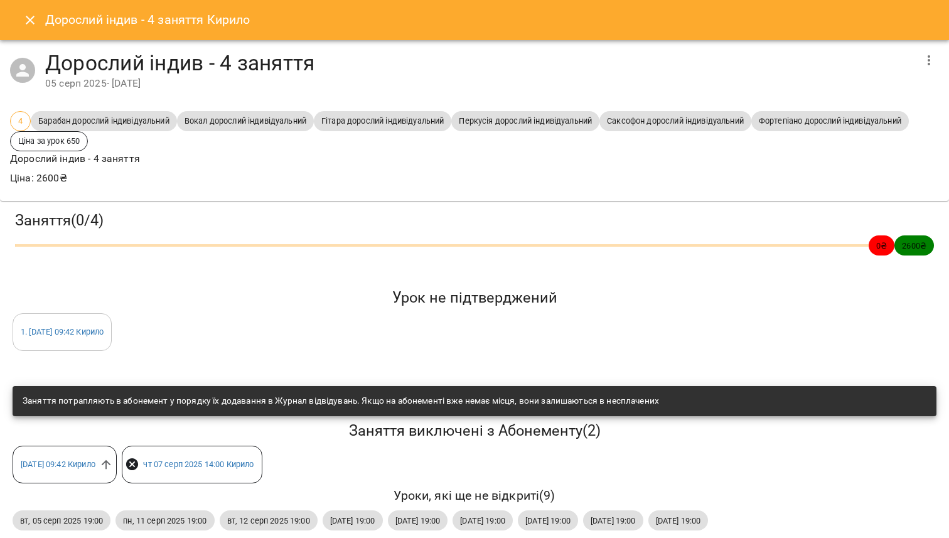
click at [929, 55] on icon "button" at bounding box center [929, 60] width 15 height 15
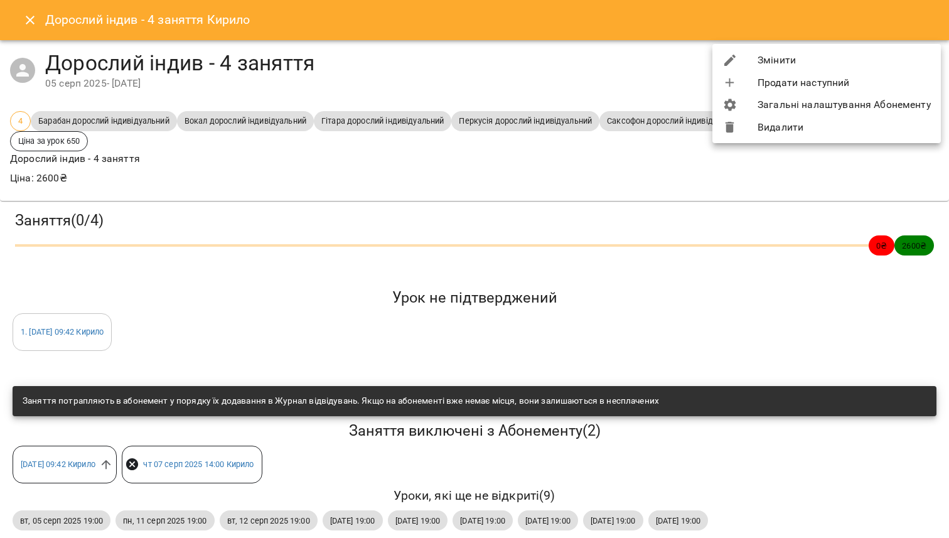
click at [863, 132] on li "Видалити" at bounding box center [827, 127] width 229 height 23
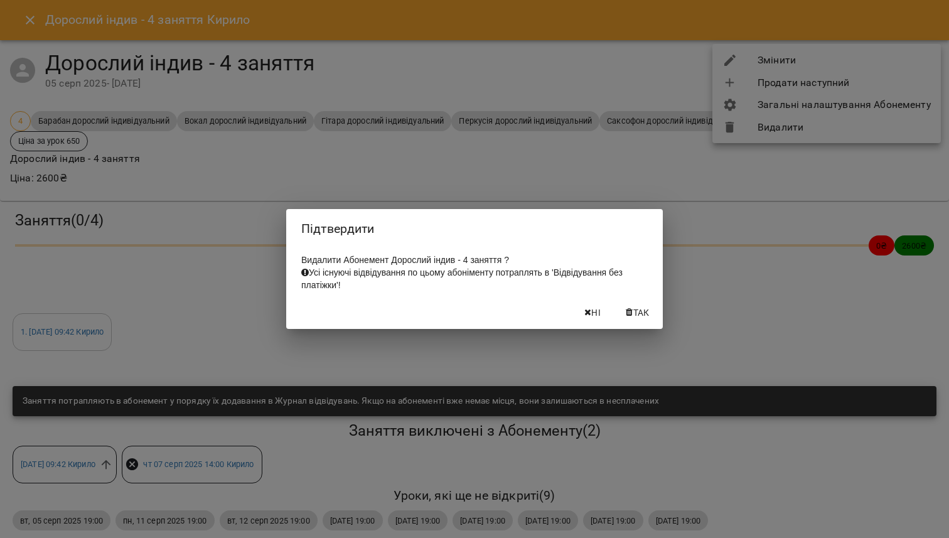
click at [647, 324] on button "Так" at bounding box center [638, 312] width 40 height 23
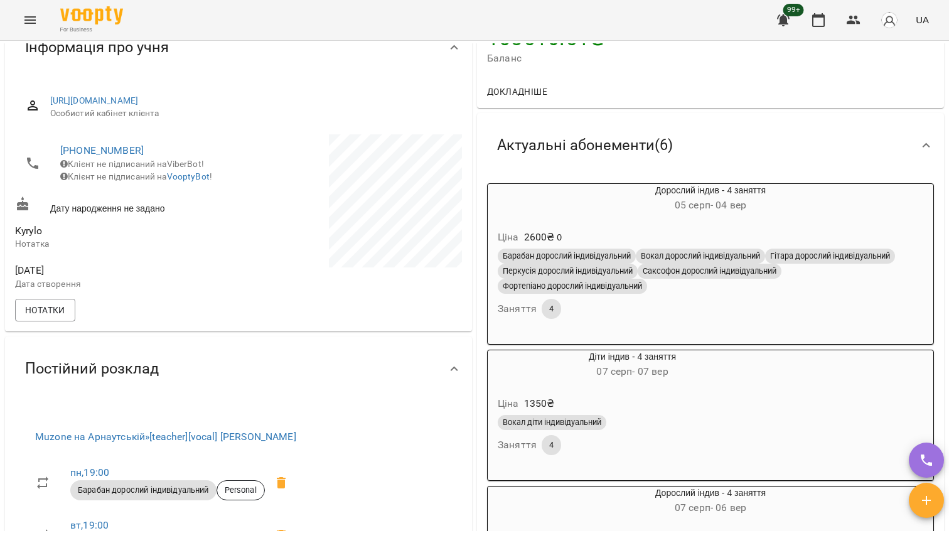
click at [819, 207] on h6 "05 серп - 04 вер" at bounding box center [711, 206] width 446 height 18
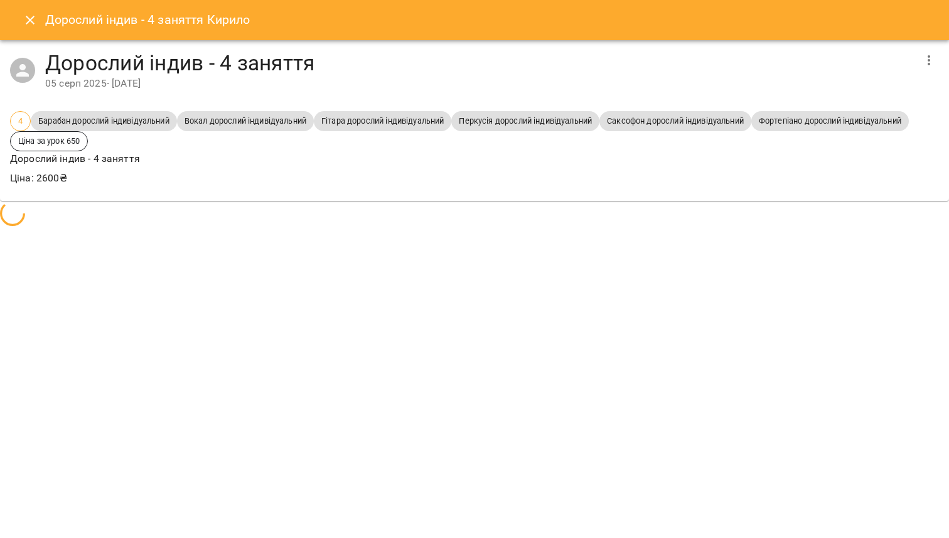
click at [928, 57] on icon "button" at bounding box center [929, 60] width 15 height 15
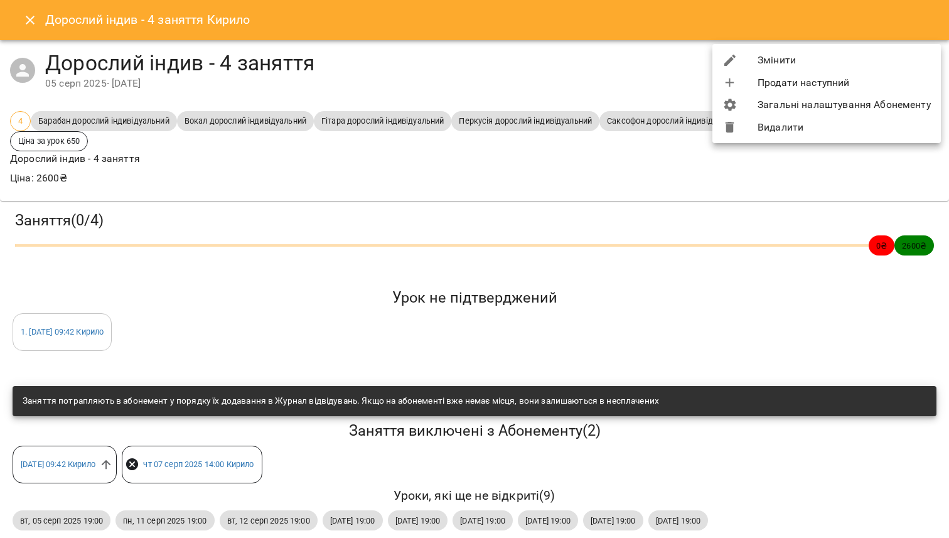
click at [846, 134] on li "Видалити" at bounding box center [827, 127] width 229 height 23
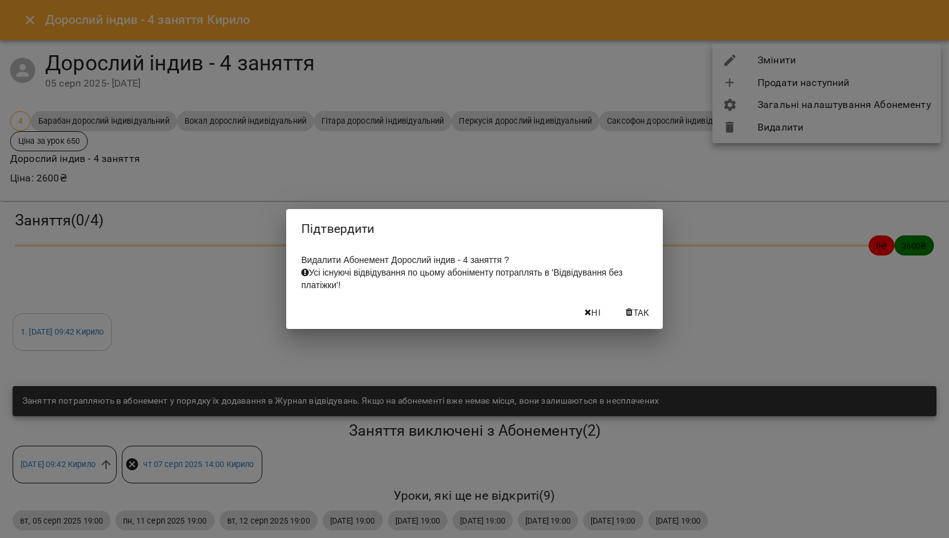
click at [643, 313] on span "Так" at bounding box center [642, 312] width 16 height 15
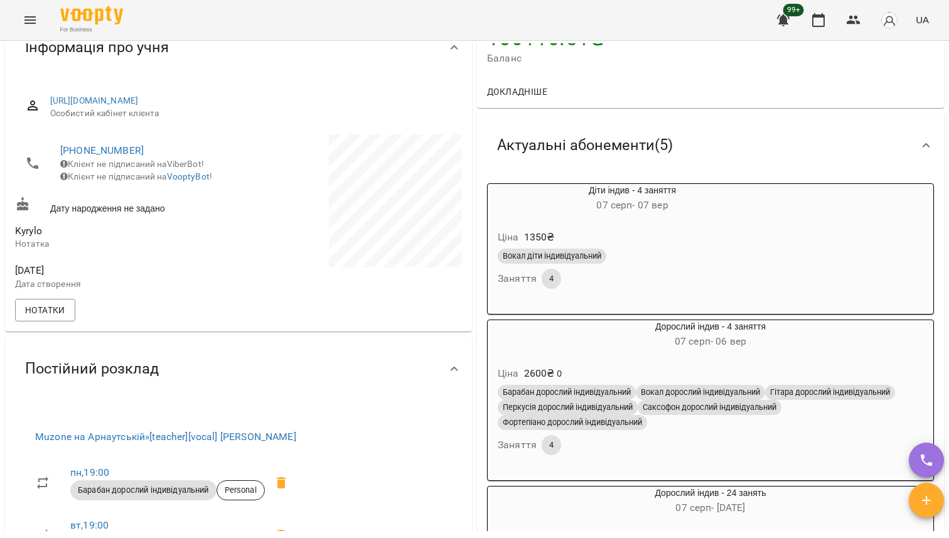
click at [833, 255] on div "Діти індив - 4 заняття 07 серп - 07 вер Ціна 1350 ₴ Вокал діти індивідуальний З…" at bounding box center [710, 248] width 447 height 131
click at [881, 215] on div "Діти індив - 4 заняття 07 серп - 07 вер Ціна 1350 ₴ Вокал діти індивідуальний З…" at bounding box center [710, 248] width 447 height 131
click at [865, 203] on div "Діти індив - 4 заняття 07 серп - 07 вер Ціна 1350 ₴ Вокал діти індивідуальний З…" at bounding box center [710, 248] width 447 height 131
click at [786, 344] on h6 "07 серп - 06 вер" at bounding box center [711, 342] width 446 height 18
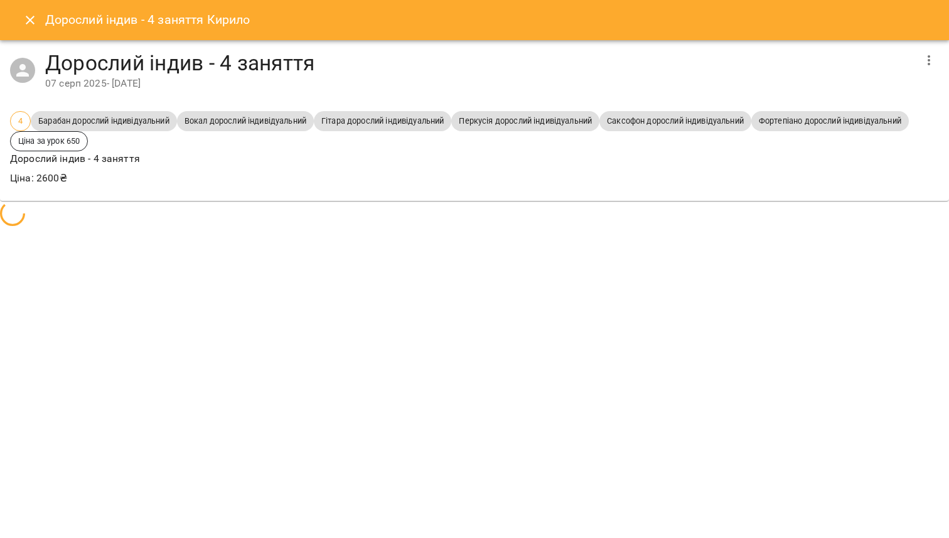
click at [927, 67] on icon "button" at bounding box center [929, 60] width 15 height 15
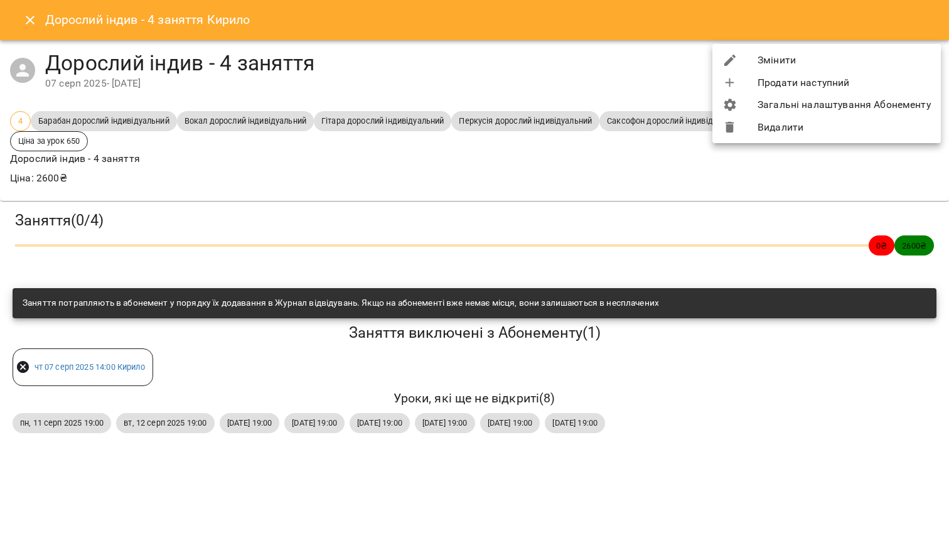
click at [837, 127] on li "Видалити" at bounding box center [827, 127] width 229 height 23
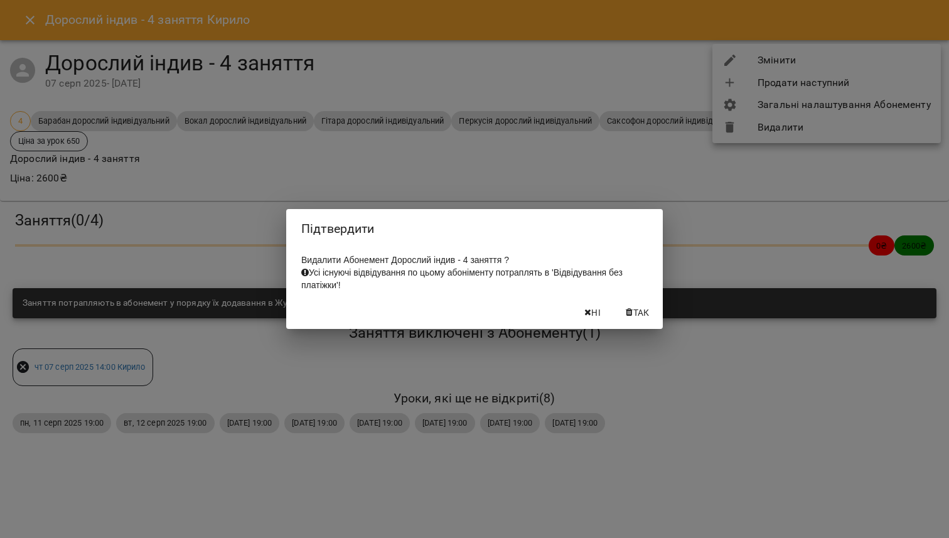
click at [640, 301] on div "Ні Так" at bounding box center [474, 312] width 377 height 33
click at [640, 311] on span "Так" at bounding box center [642, 312] width 16 height 15
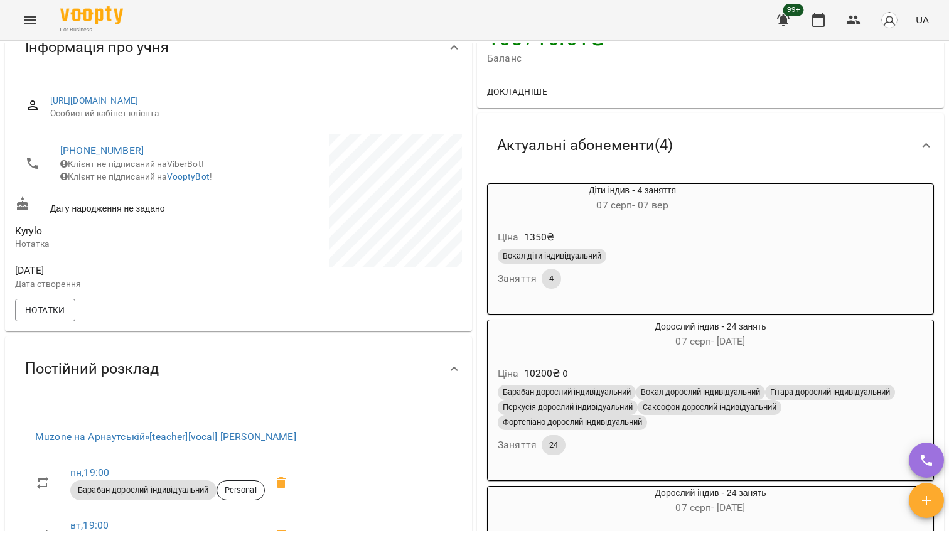
click at [729, 273] on div "Вокал діти індивідуальний Заняття 4" at bounding box center [632, 268] width 274 height 45
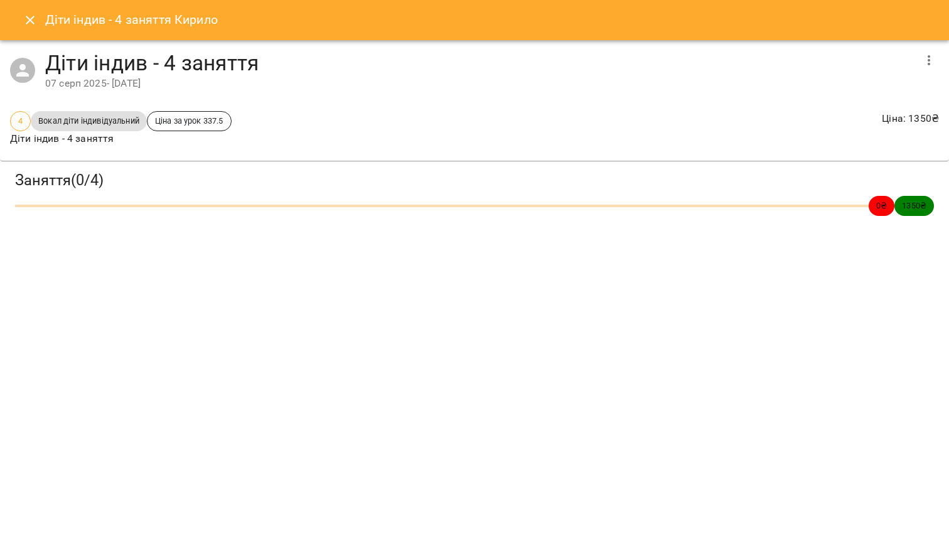
click at [929, 66] on icon "button" at bounding box center [929, 60] width 15 height 15
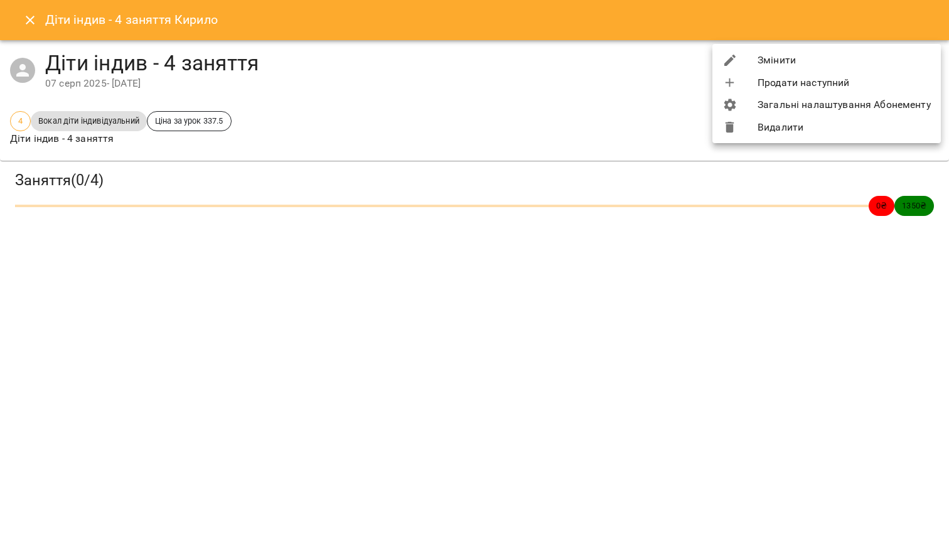
click at [869, 124] on li "Видалити" at bounding box center [827, 127] width 229 height 23
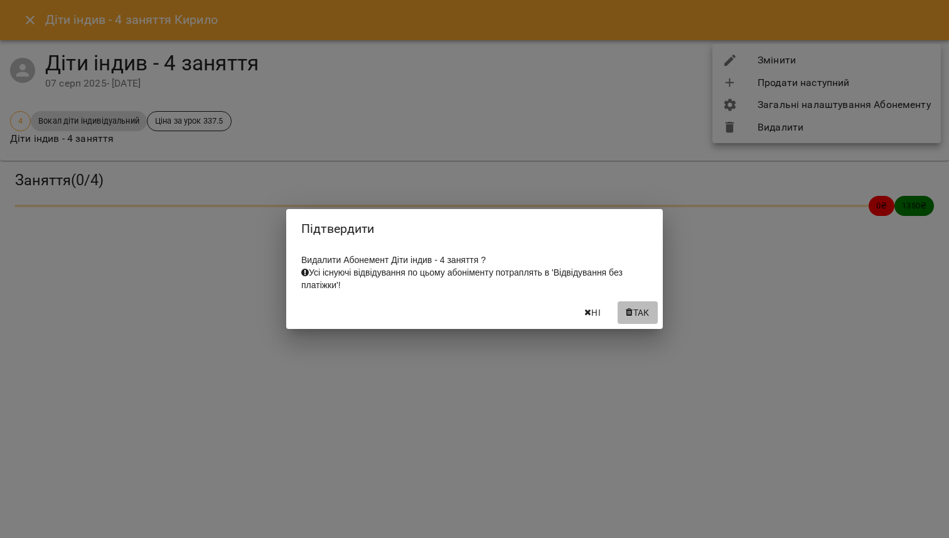
click at [634, 320] on span "Так" at bounding box center [642, 312] width 16 height 15
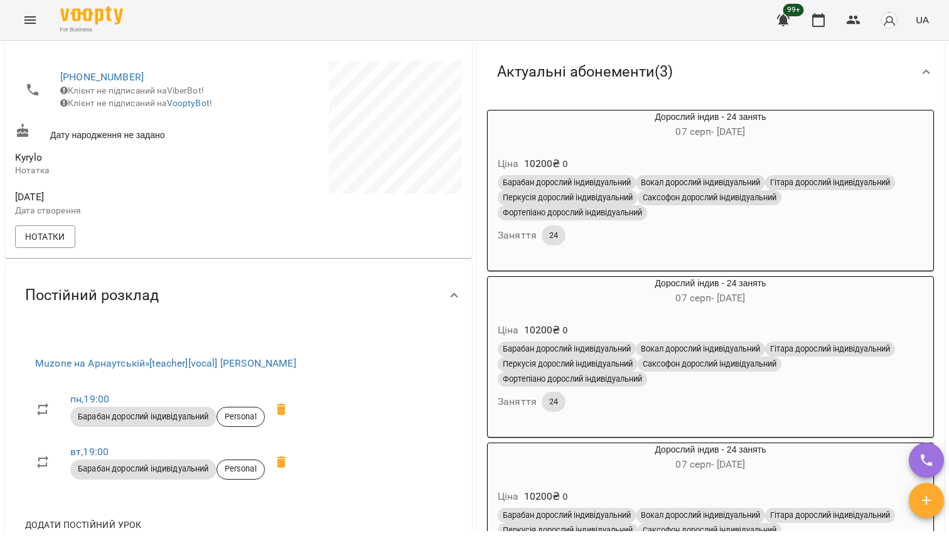
scroll to position [234, 0]
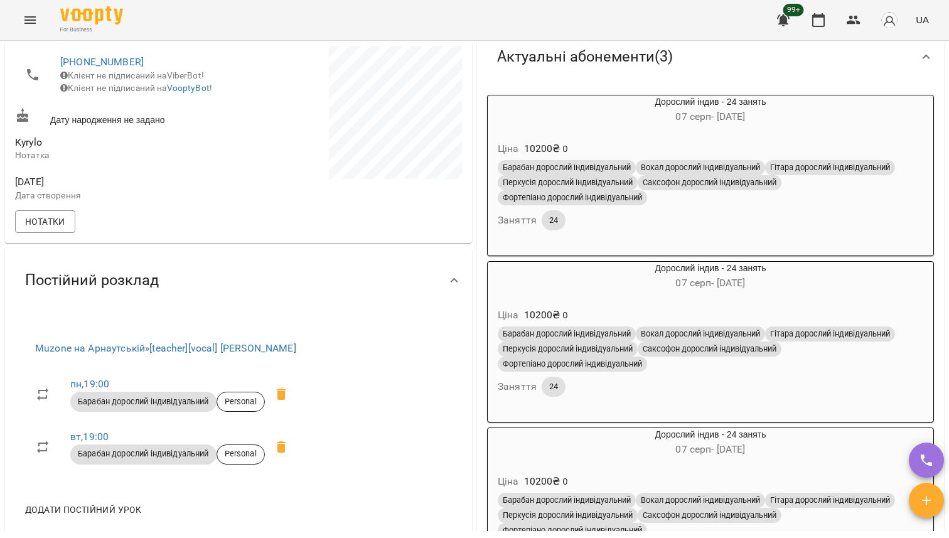
click at [797, 131] on div "Ціна 10200 ₴ 0 Барабан дорослий індивідуальний Вокал дорослий індивідуальний Гі…" at bounding box center [710, 187] width 451 height 121
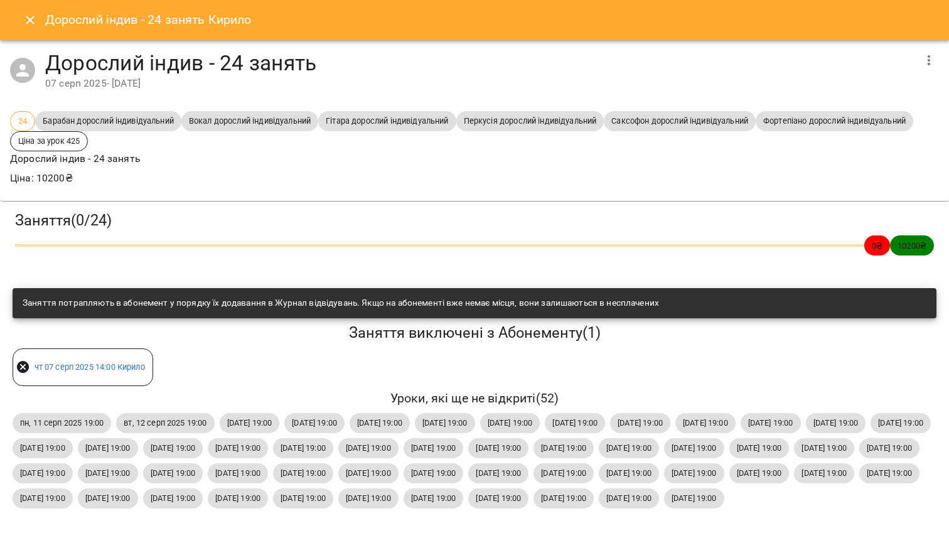
click at [928, 62] on icon "button" at bounding box center [929, 60] width 15 height 15
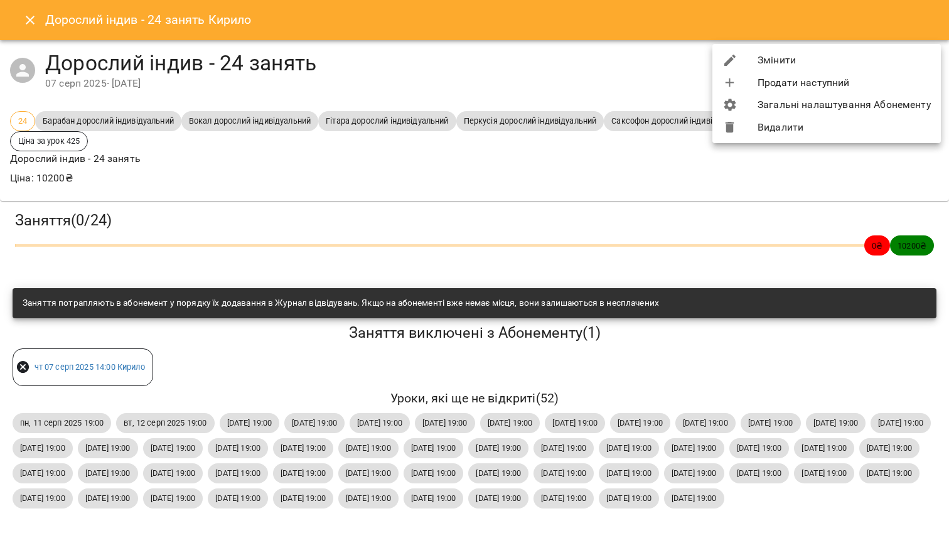
click at [793, 136] on li "Видалити" at bounding box center [827, 127] width 229 height 23
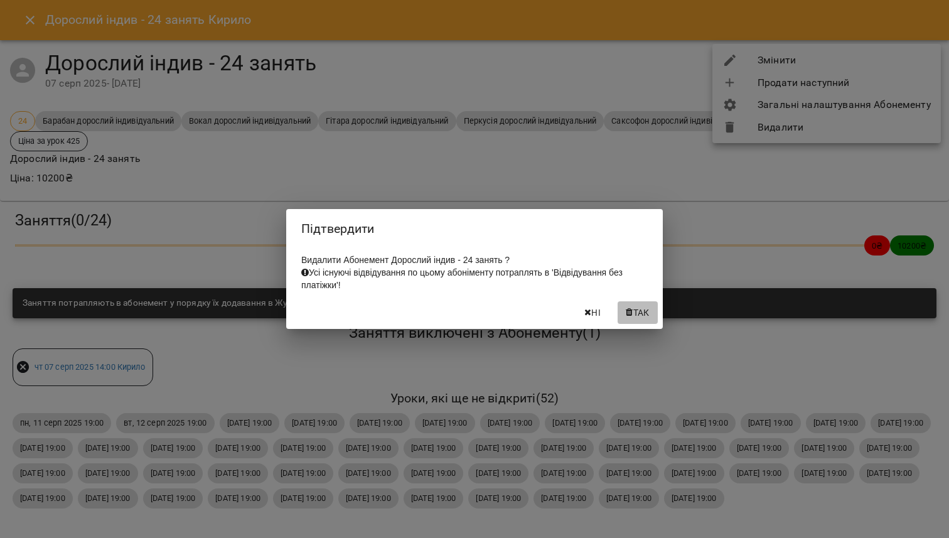
click at [647, 308] on button "Так" at bounding box center [638, 312] width 40 height 23
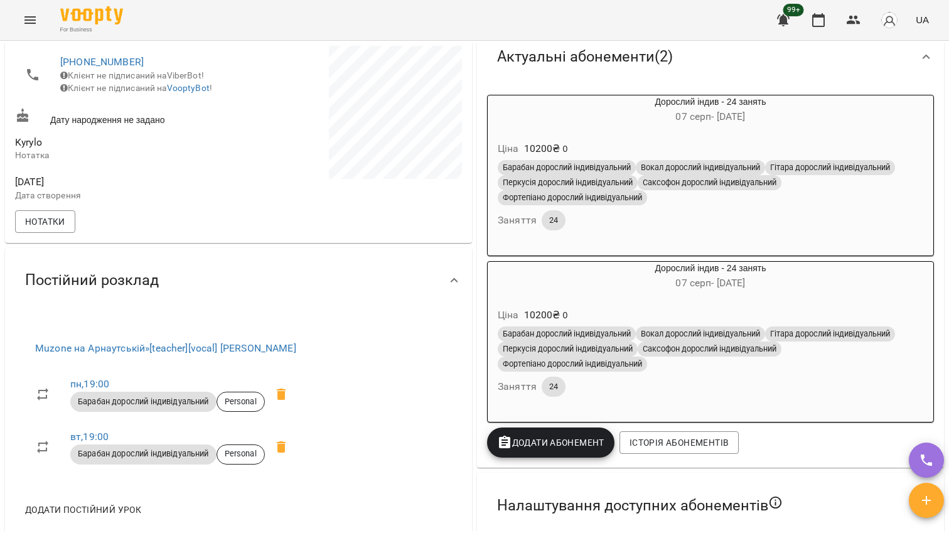
click at [772, 121] on h6 "07 серп - 06 лют" at bounding box center [711, 117] width 446 height 18
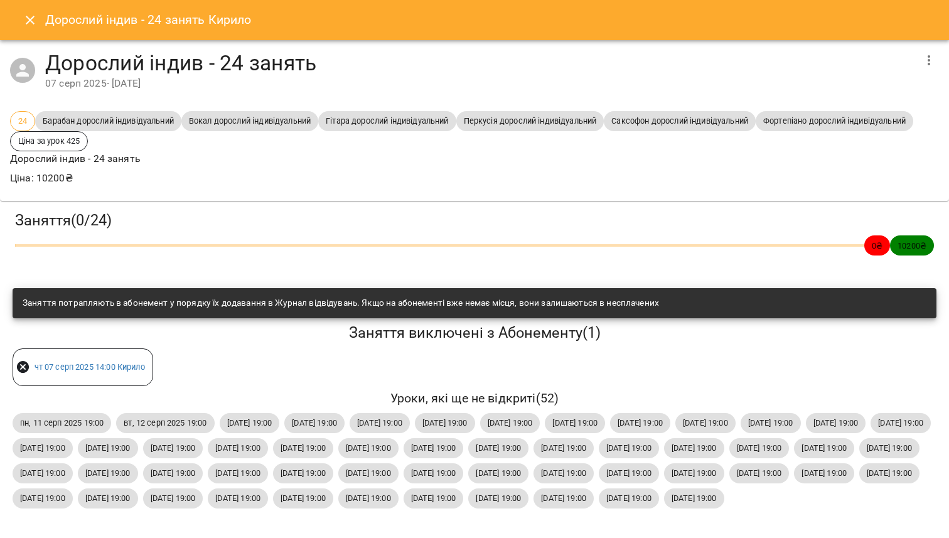
click at [926, 66] on icon "button" at bounding box center [929, 60] width 15 height 15
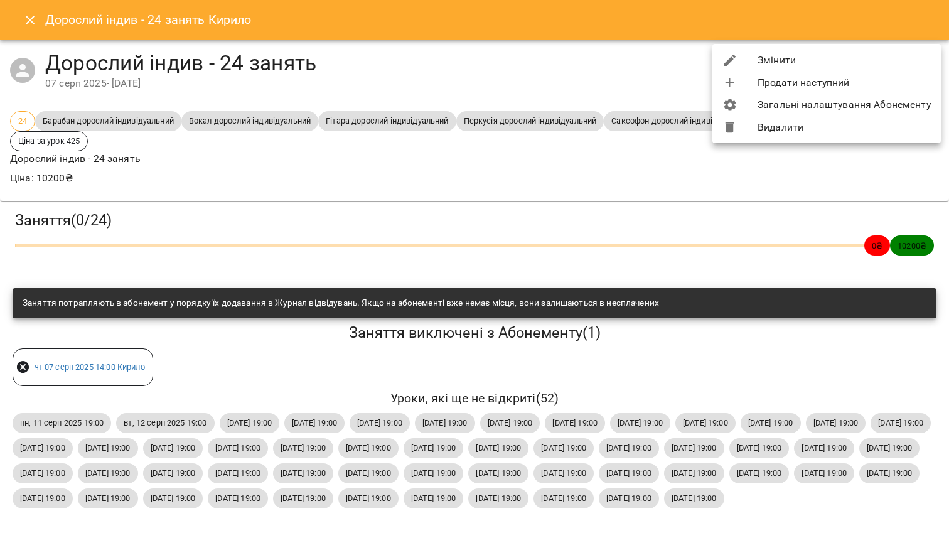
click at [781, 126] on li "Видалити" at bounding box center [827, 127] width 229 height 23
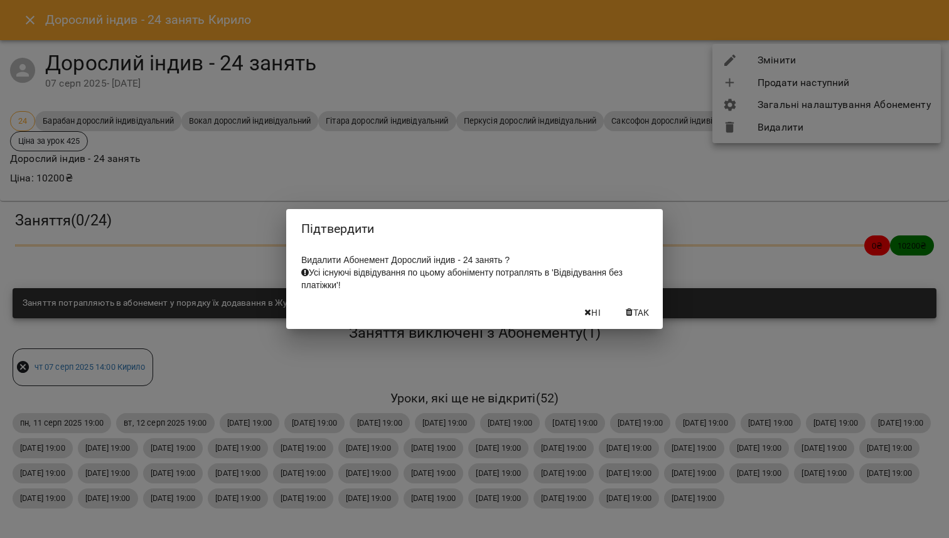
click at [618, 318] on button "Так" at bounding box center [638, 312] width 40 height 23
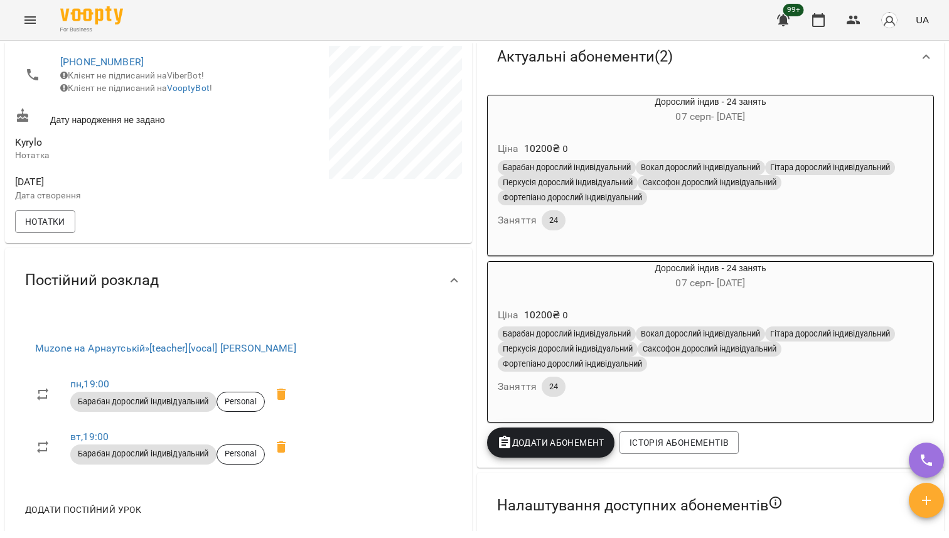
scroll to position [0, 0]
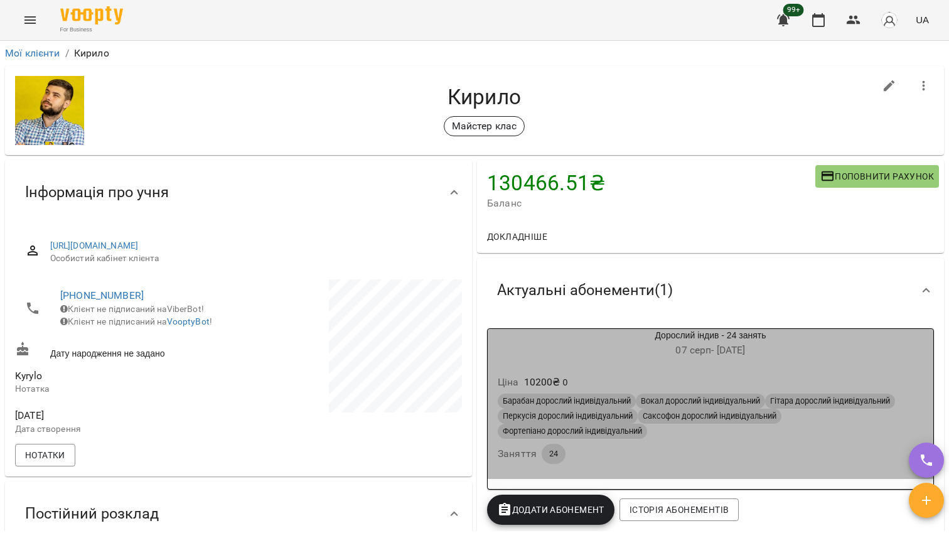
click at [674, 336] on div "Дорослий індив - 24 занять 07 серп - 06 лют" at bounding box center [711, 344] width 446 height 30
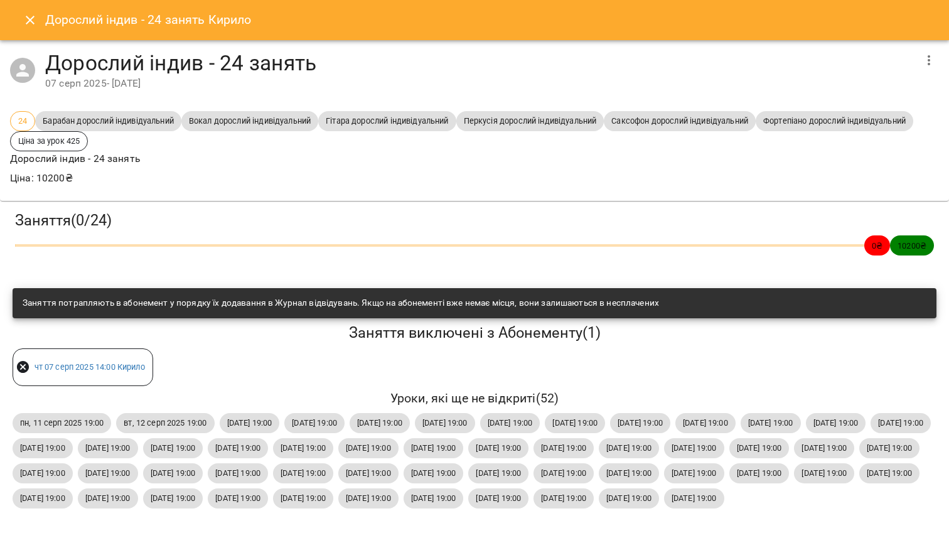
click at [919, 43] on div "Дорослий індив - 24 занять 07 серп 2025 - 06 лют 2026" at bounding box center [474, 70] width 949 height 61
click at [923, 56] on icon "button" at bounding box center [929, 60] width 15 height 15
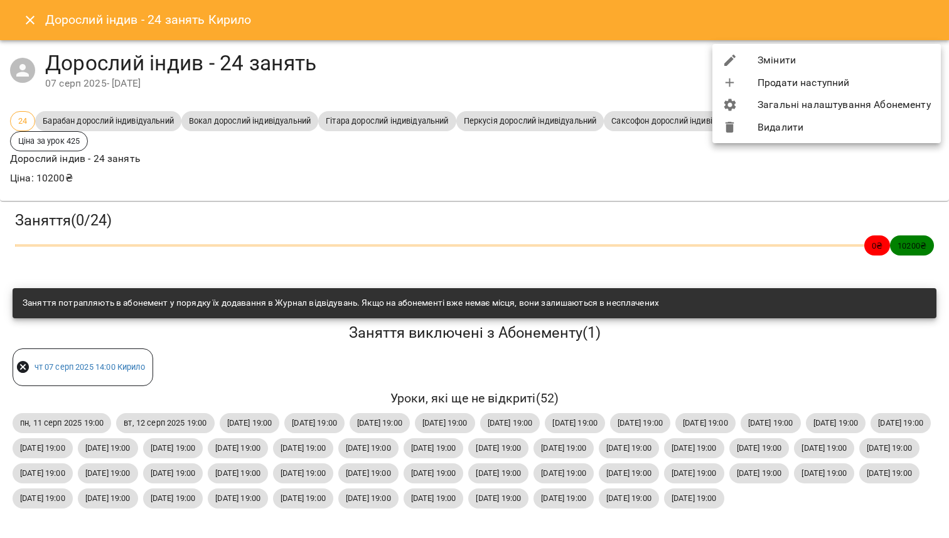
click at [833, 121] on li "Видалити" at bounding box center [827, 127] width 229 height 23
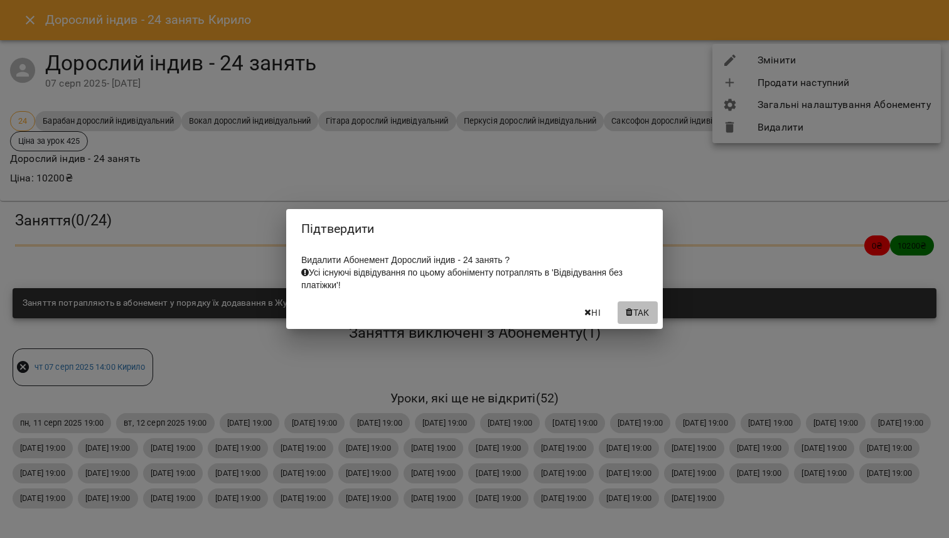
click at [645, 313] on span "Так" at bounding box center [642, 312] width 16 height 15
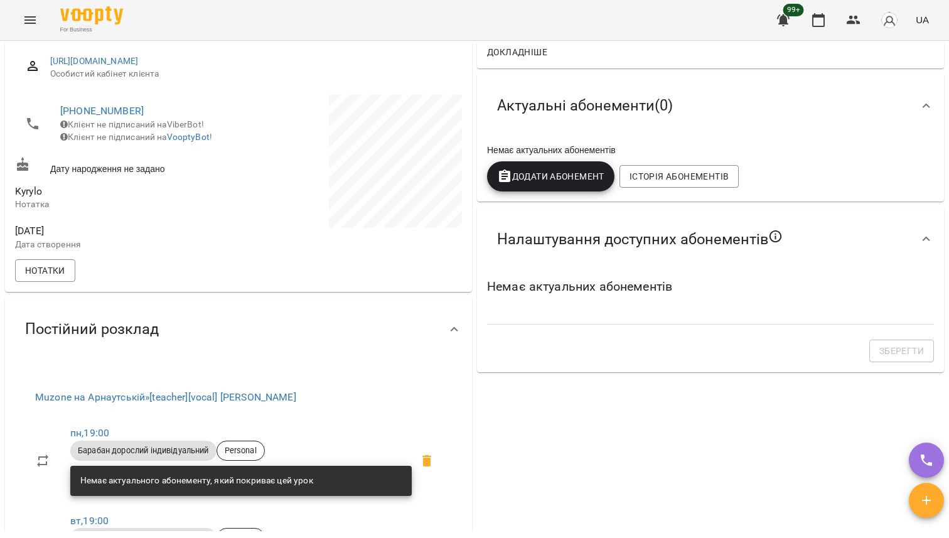
scroll to position [203, 0]
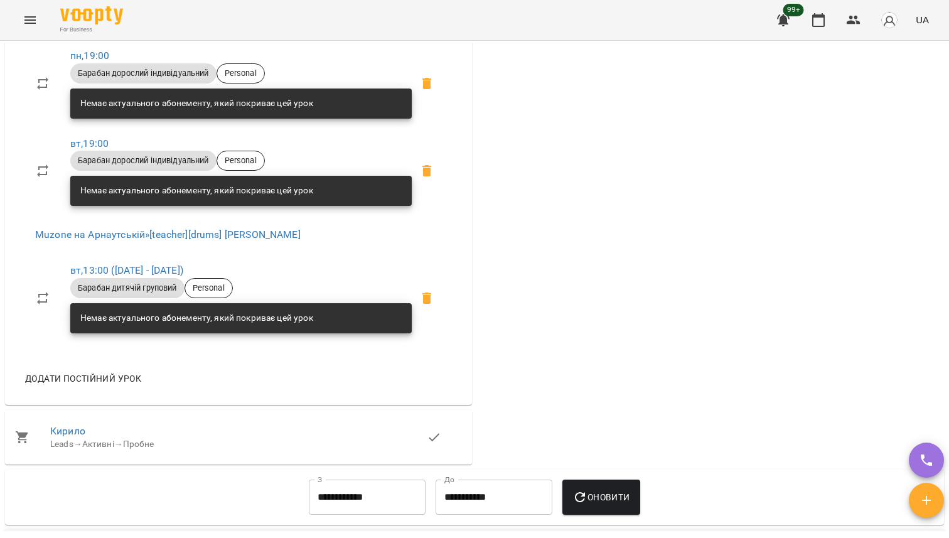
scroll to position [563, 0]
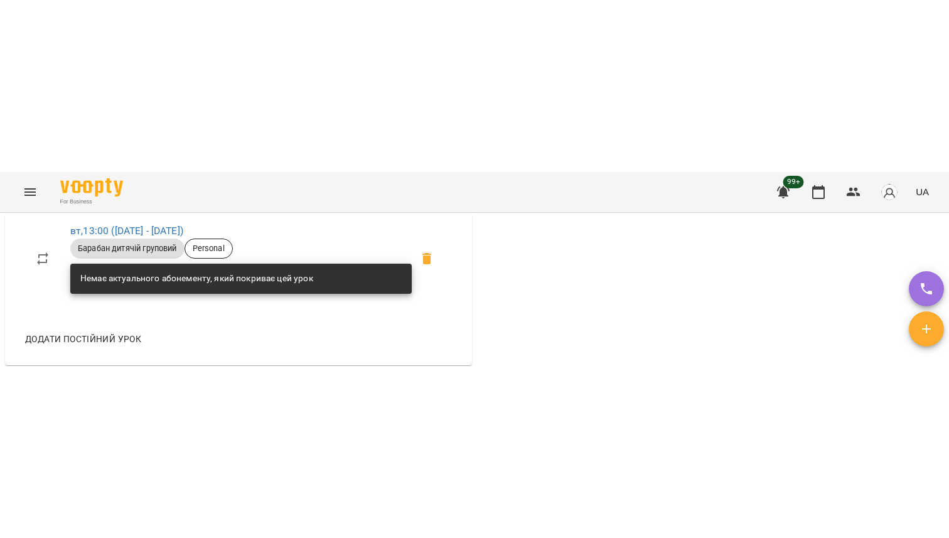
scroll to position [760, 0]
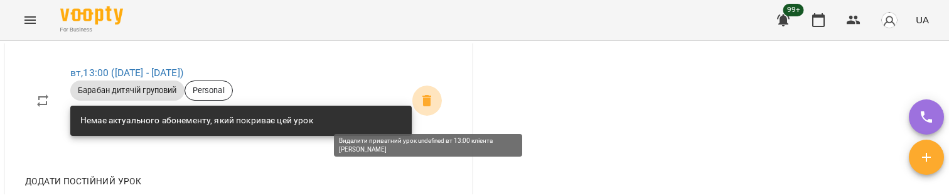
click at [431, 107] on icon at bounding box center [426, 100] width 15 height 15
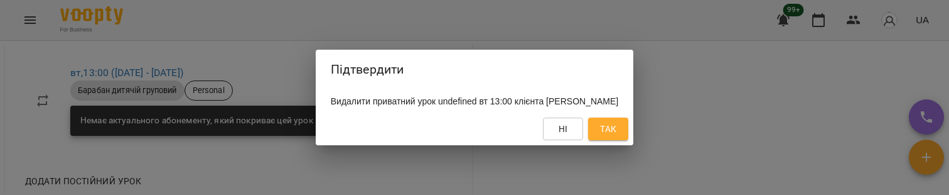
click at [606, 126] on span "Так" at bounding box center [608, 128] width 16 height 15
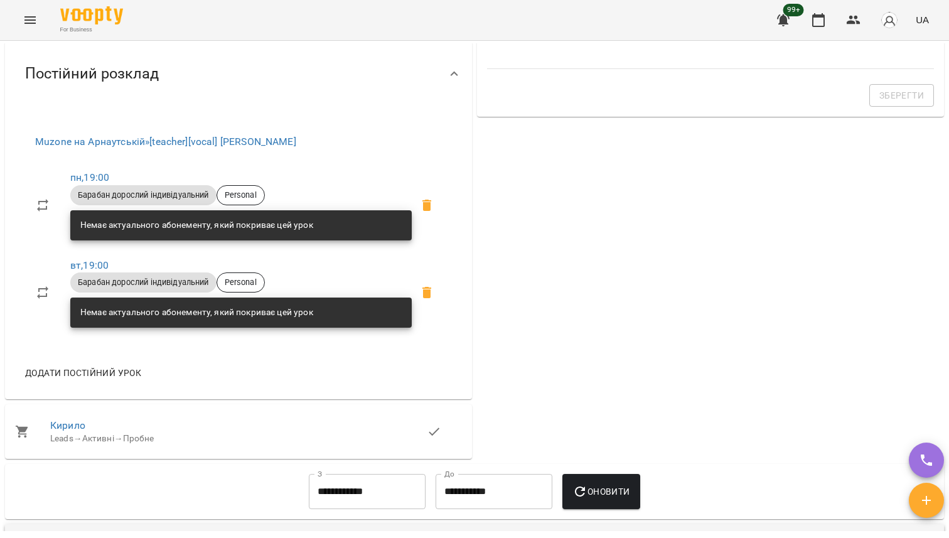
scroll to position [424, 0]
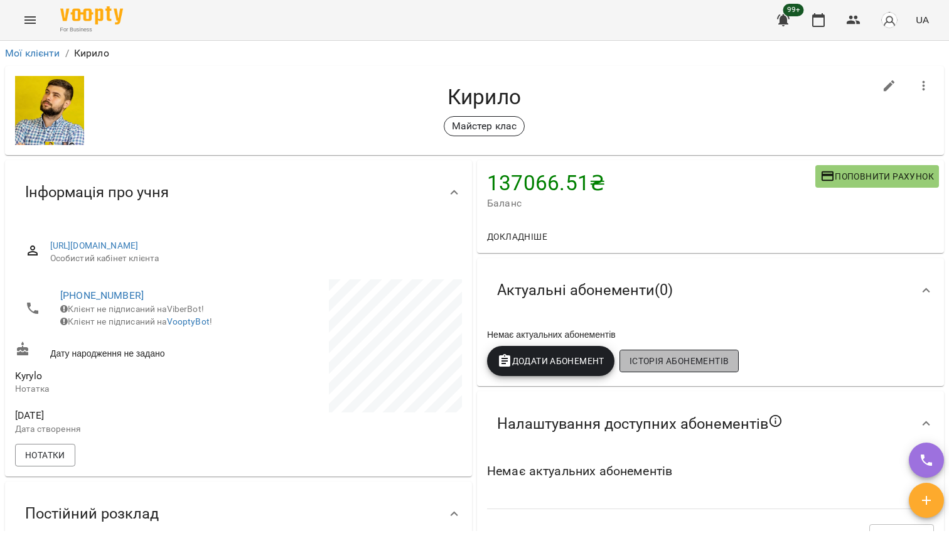
click at [629, 363] on button "Історія абонементів" at bounding box center [679, 361] width 119 height 23
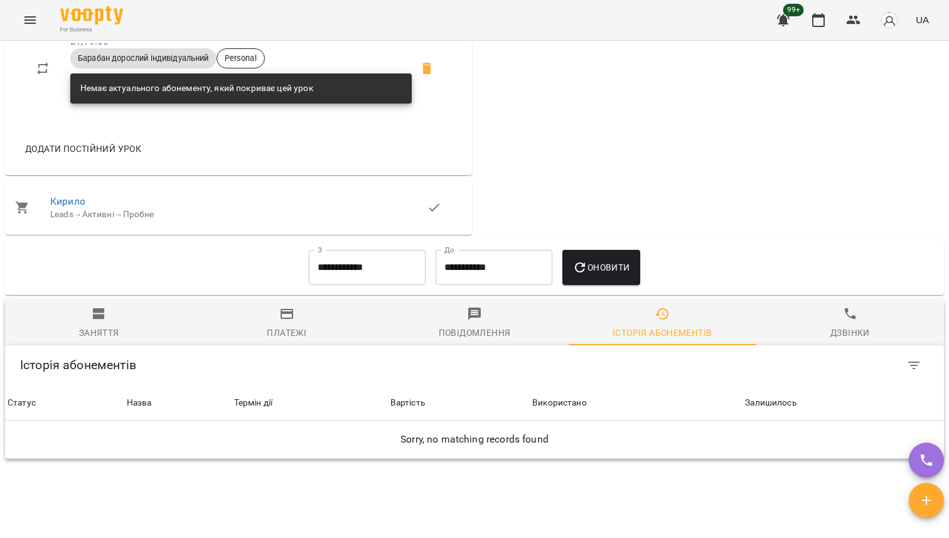
scroll to position [755, 0]
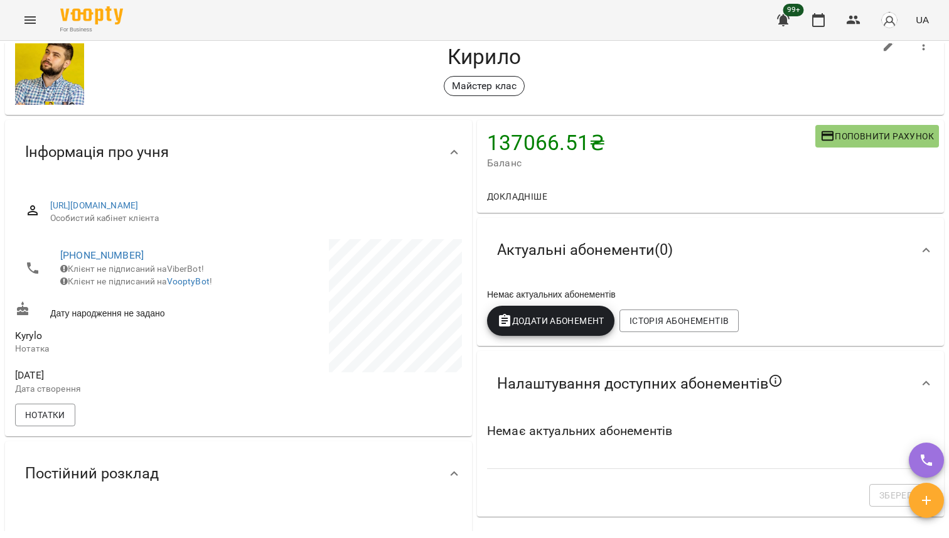
scroll to position [157, 0]
